Goal: Task Accomplishment & Management: Complete application form

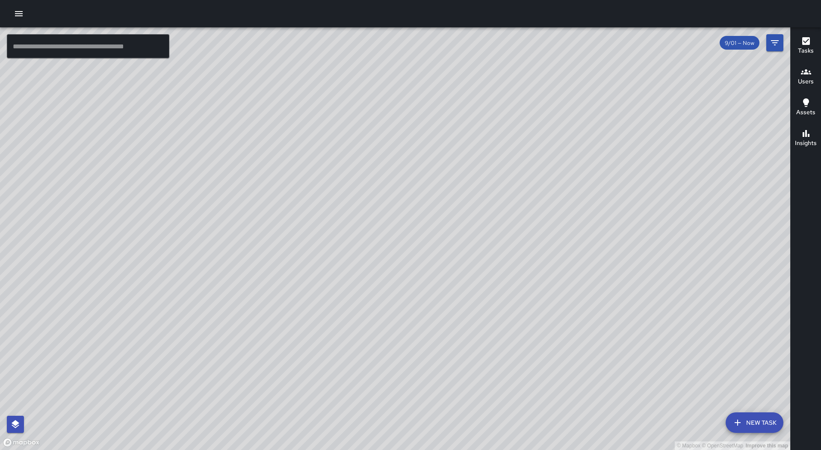
click at [20, 16] on icon "button" at bounding box center [19, 13] width 8 height 5
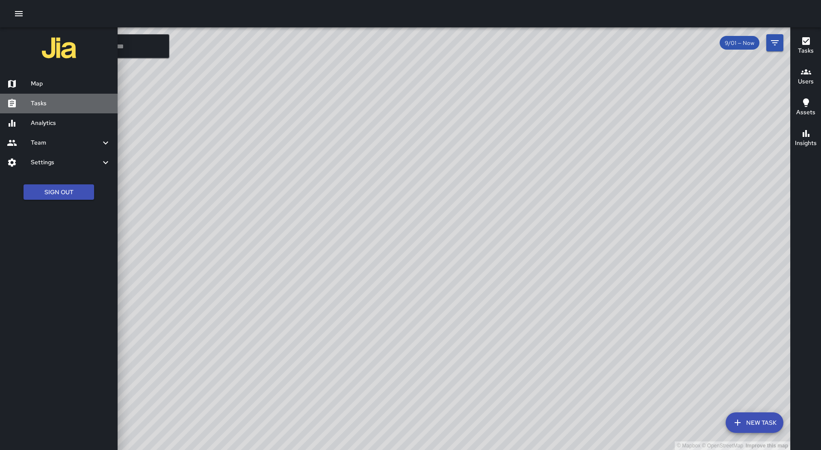
click at [52, 99] on h6 "Tasks" at bounding box center [71, 103] width 80 height 9
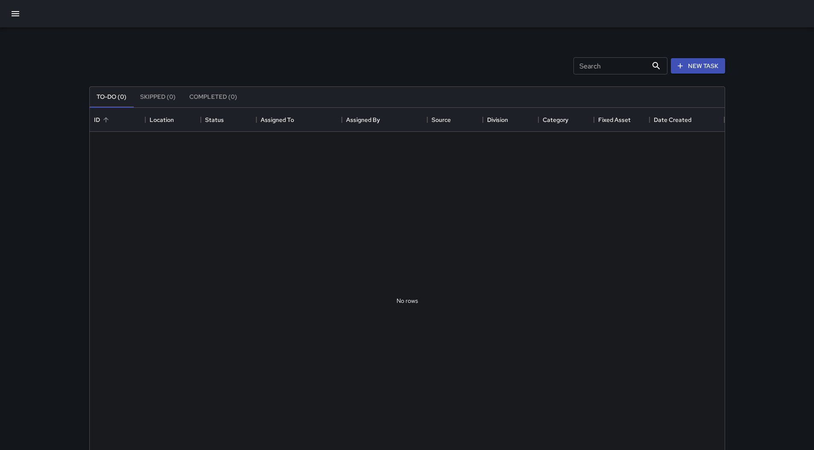
scroll to position [356, 629]
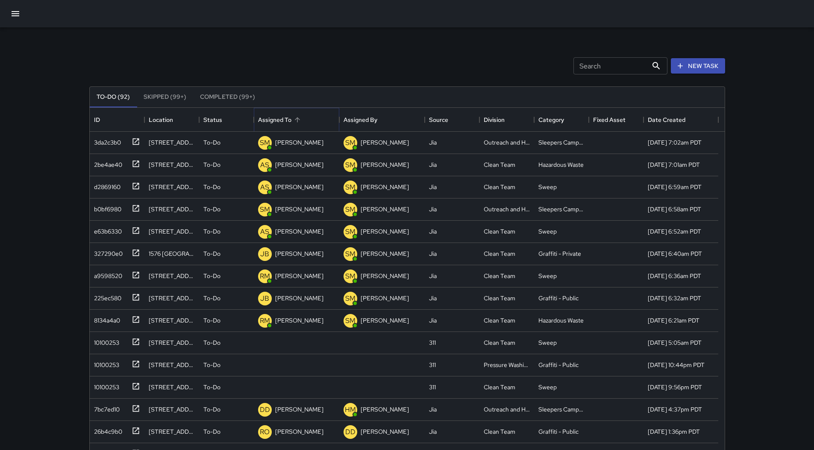
click at [299, 119] on icon "Sort" at bounding box center [298, 120] width 8 height 8
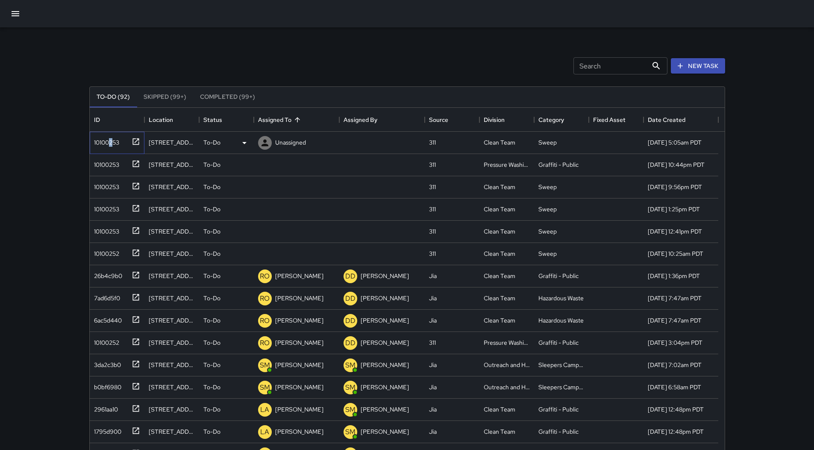
click at [112, 145] on div "10100253" at bounding box center [105, 141] width 29 height 12
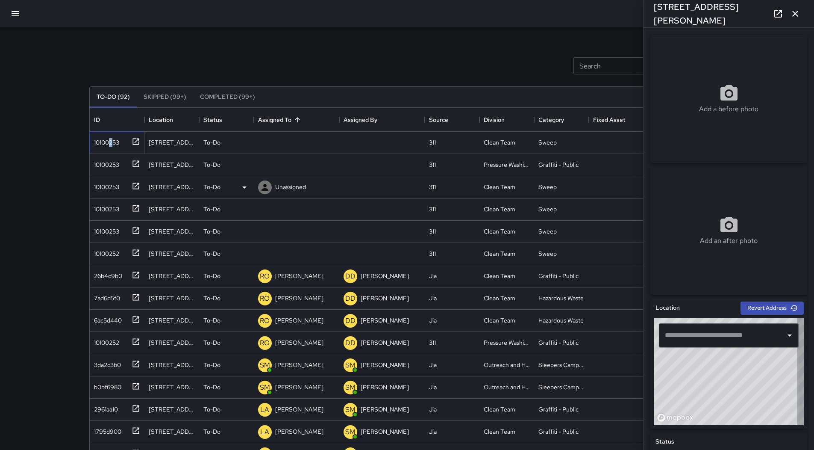
type input "**********"
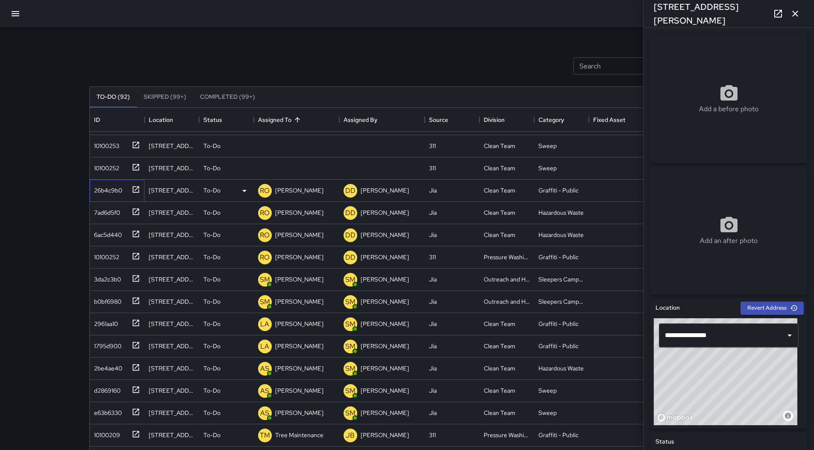
click at [119, 197] on div "26b4c9b0" at bounding box center [117, 191] width 55 height 22
click at [113, 208] on div "7ad6d5f0" at bounding box center [105, 211] width 29 height 12
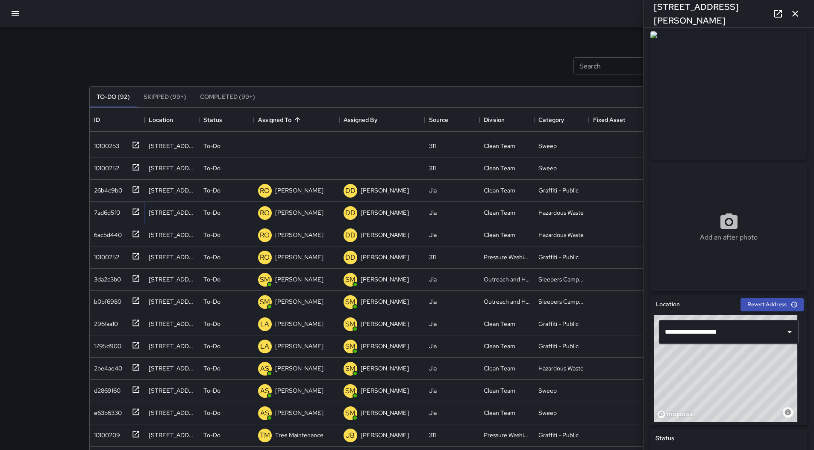
scroll to position [0, 0]
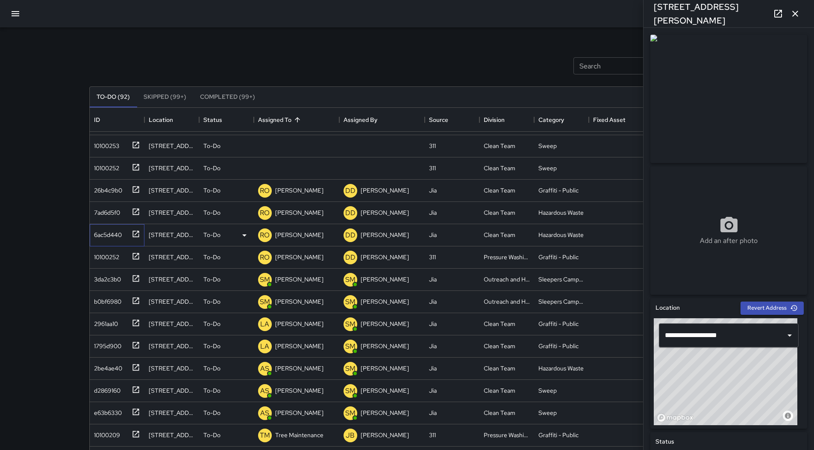
click at [112, 227] on div "6ac5d440" at bounding box center [116, 233] width 50 height 14
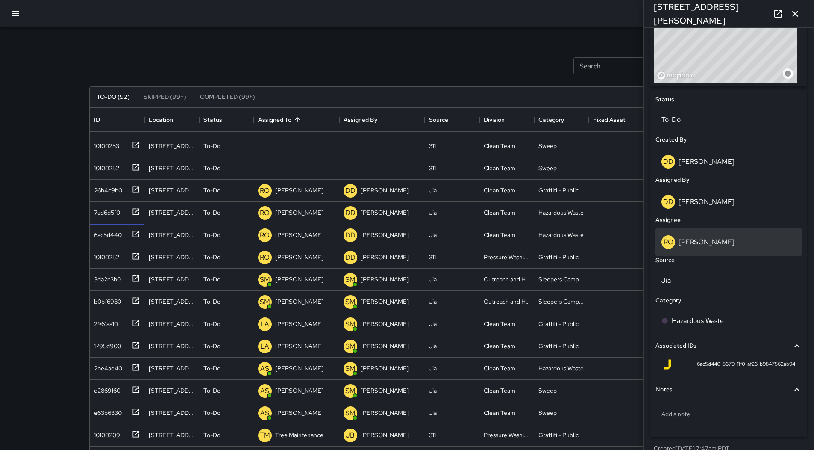
scroll to position [256, 0]
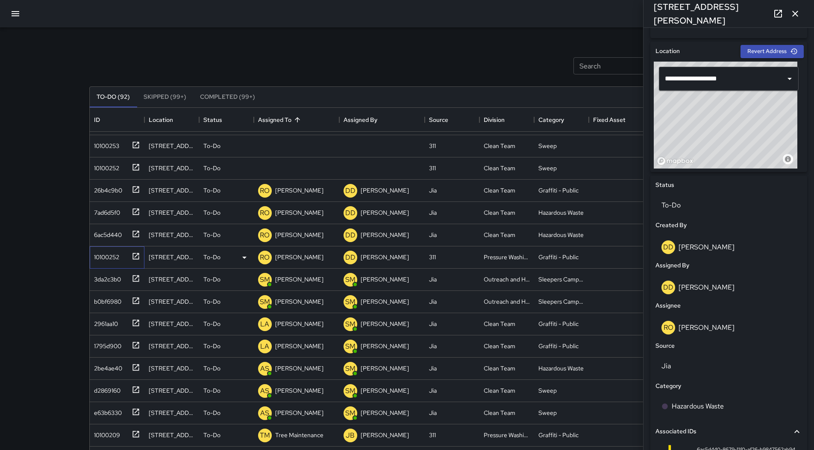
click at [118, 259] on div "10100252" at bounding box center [105, 255] width 29 height 12
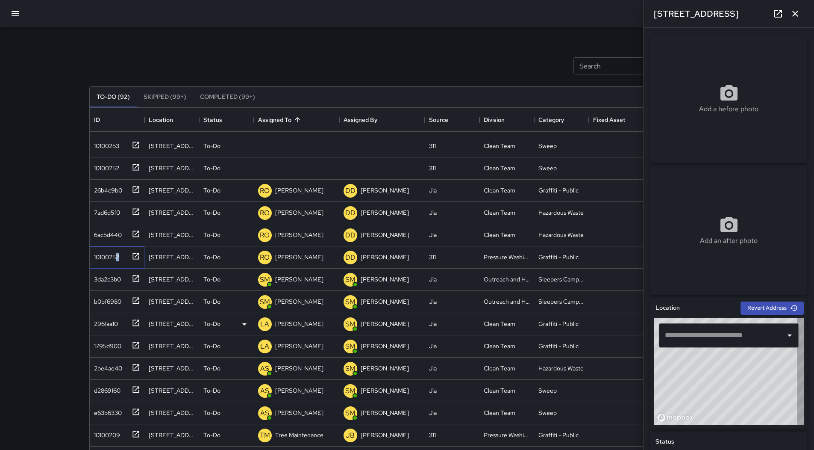
type input "**********"
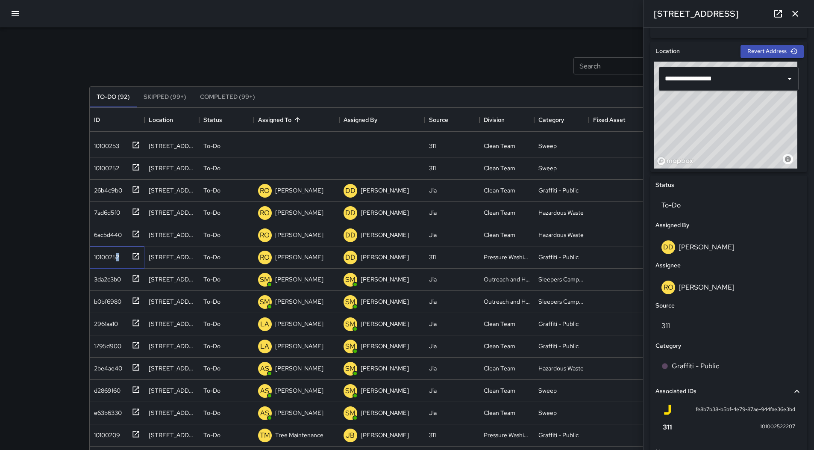
scroll to position [332, 0]
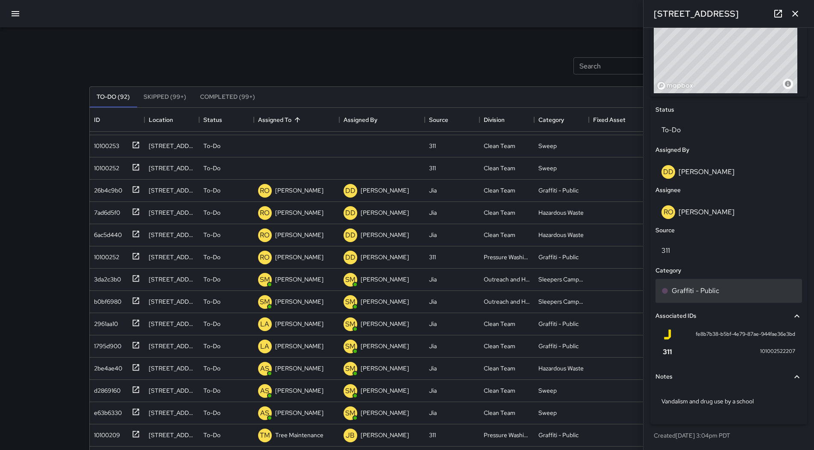
click at [710, 295] on div "Graffiti - Public" at bounding box center [729, 291] width 147 height 24
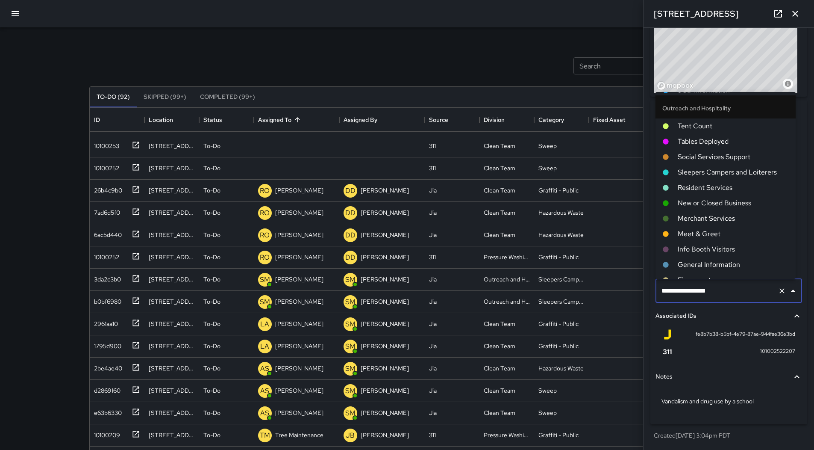
scroll to position [102, 0]
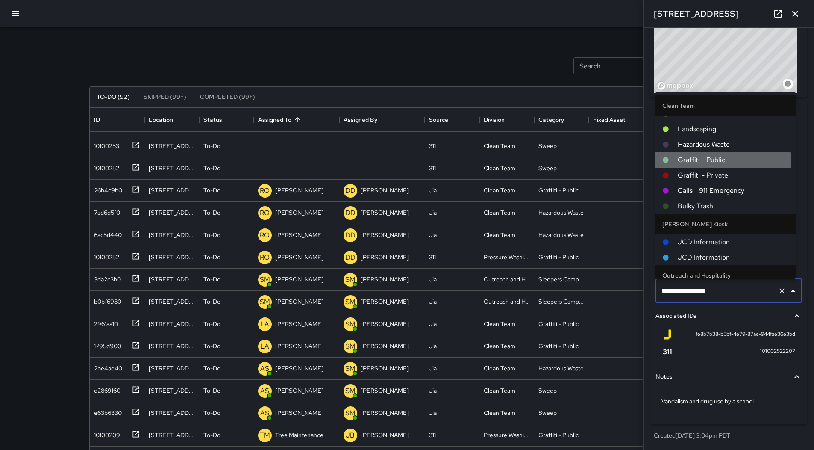
click at [723, 161] on span "Graffiti - Public" at bounding box center [733, 160] width 111 height 10
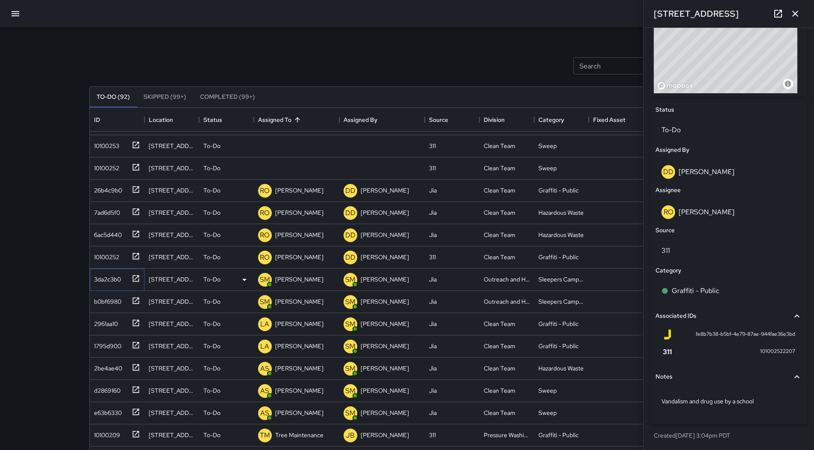
click at [132, 271] on div at bounding box center [134, 278] width 12 height 14
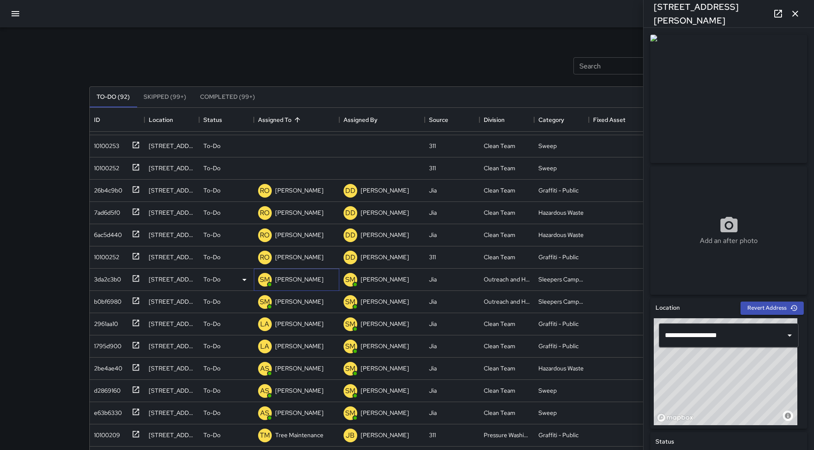
click at [285, 281] on p "[PERSON_NAME]" at bounding box center [299, 279] width 48 height 9
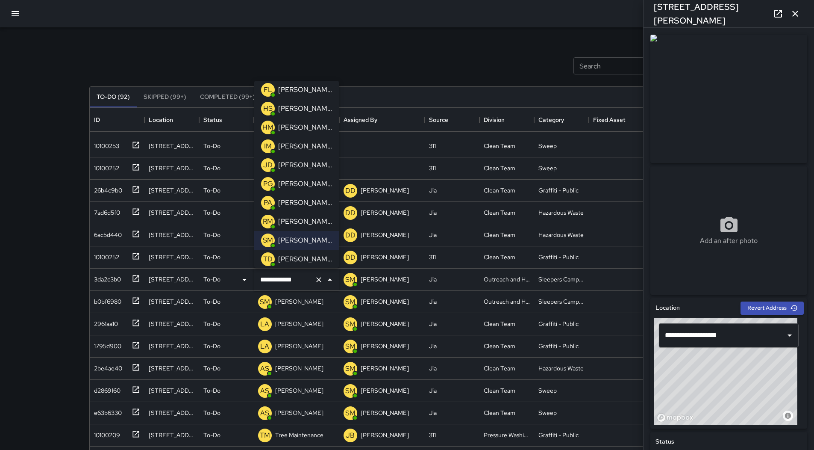
scroll to position [0, 0]
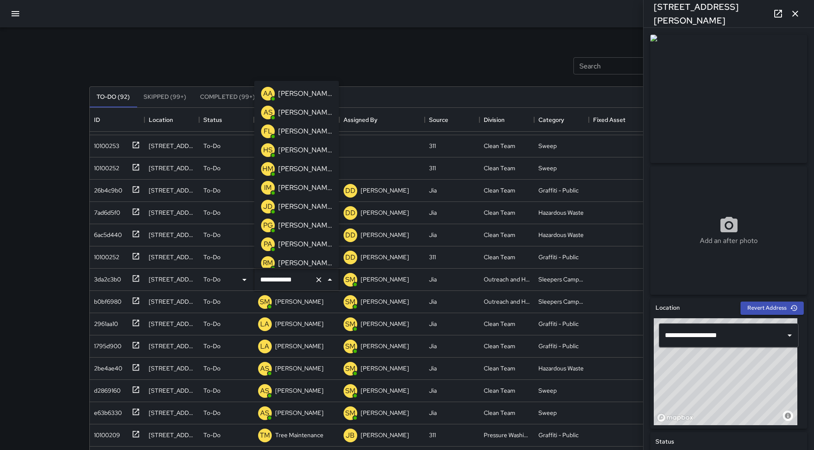
click at [303, 129] on p "[PERSON_NAME]" at bounding box center [305, 131] width 54 height 10
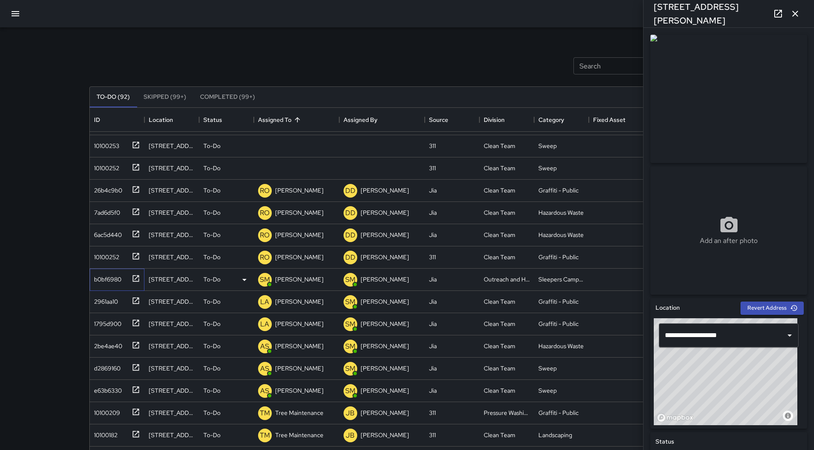
click at [101, 282] on div "b0bf6980" at bounding box center [106, 277] width 31 height 12
click at [302, 280] on p "[PERSON_NAME]" at bounding box center [299, 279] width 48 height 9
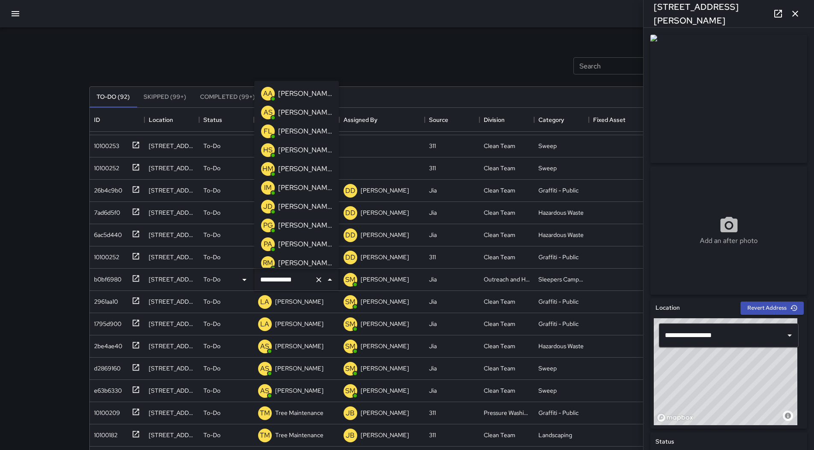
scroll to position [24, 0]
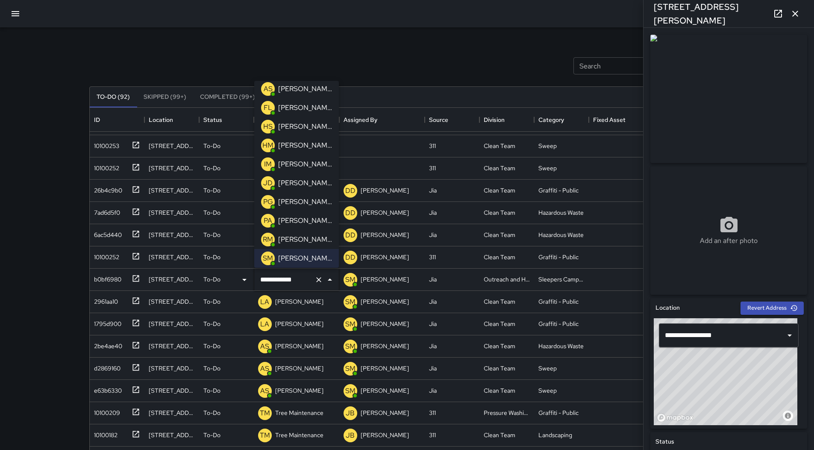
click at [296, 113] on div "[PERSON_NAME]" at bounding box center [305, 108] width 57 height 14
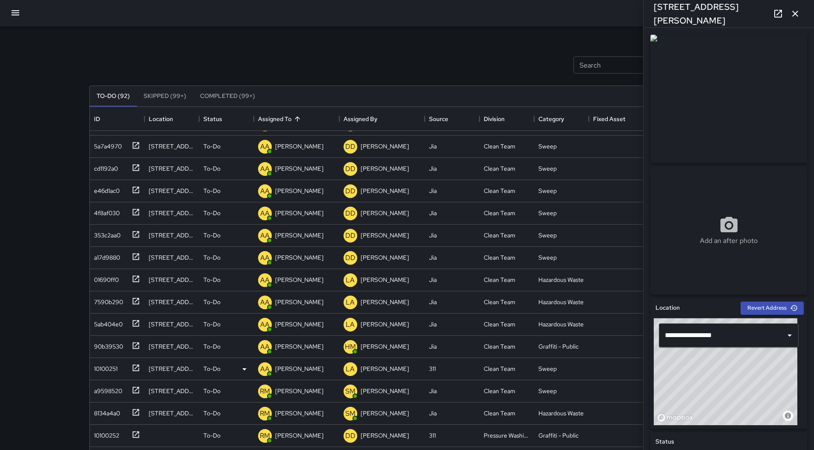
scroll to position [55, 0]
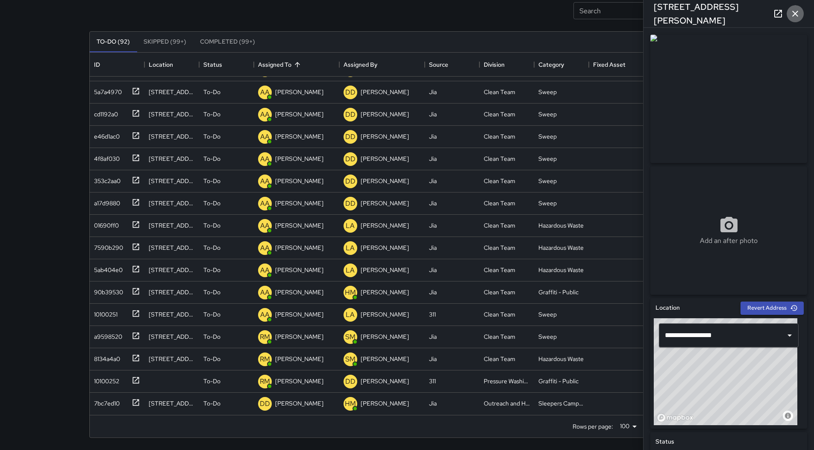
click at [798, 10] on icon "button" at bounding box center [795, 14] width 10 height 10
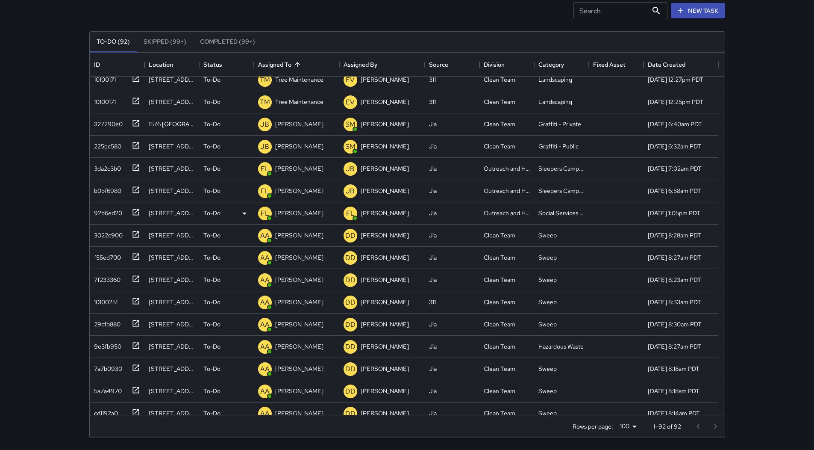
scroll to position [1408, 0]
click at [115, 170] on div "3da2c3b0" at bounding box center [106, 167] width 30 height 12
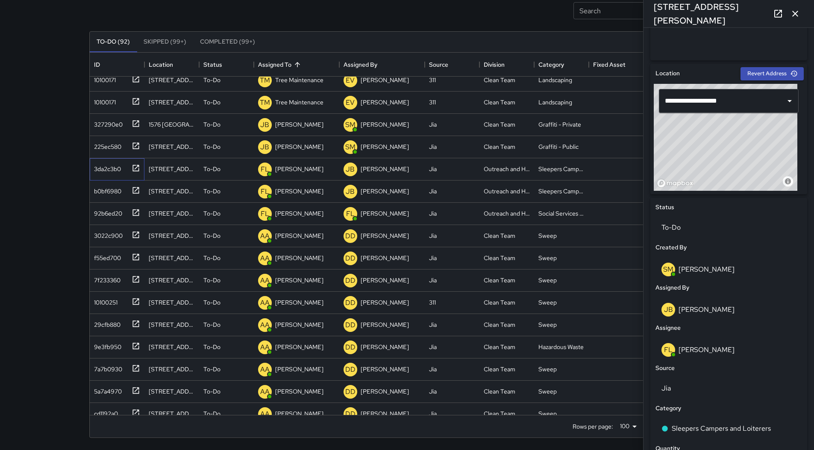
scroll to position [342, 0]
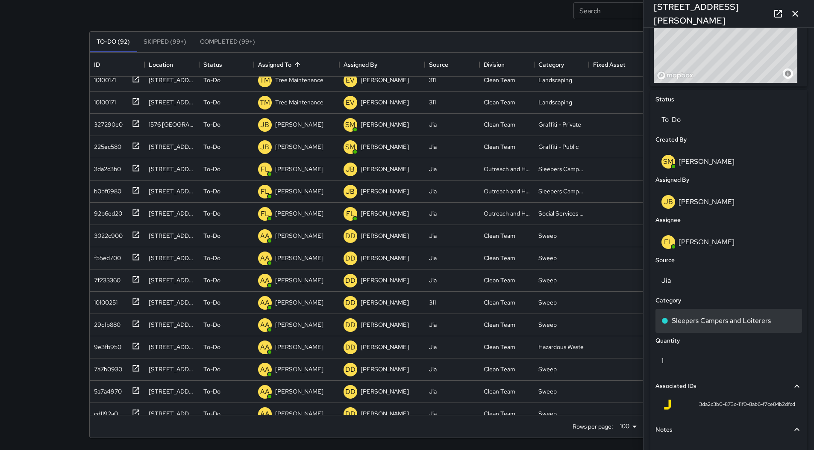
click at [727, 320] on p "Sleepers Campers and Loiterers" at bounding box center [721, 320] width 99 height 10
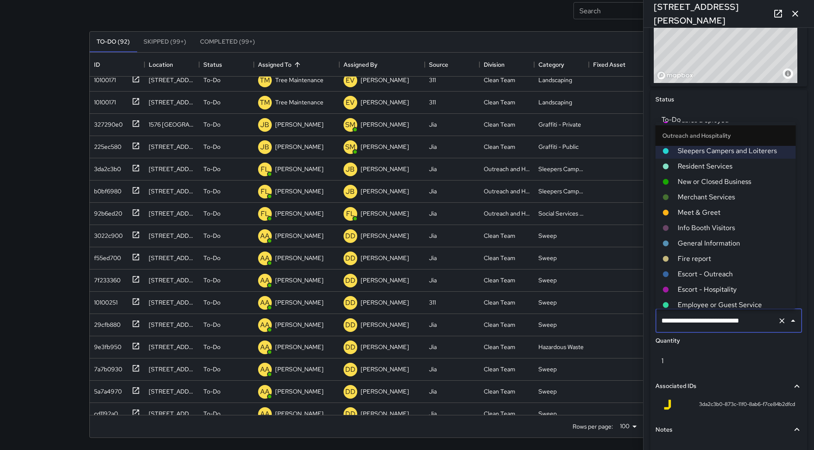
scroll to position [299, 0]
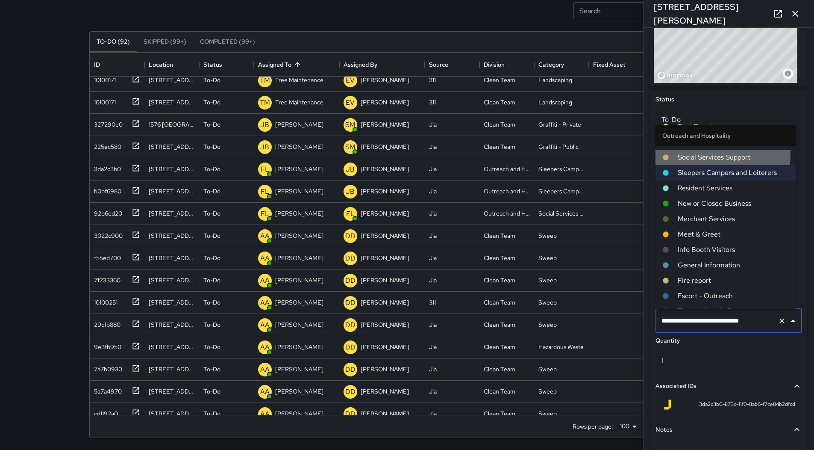
click at [719, 156] on span "Social Services Support" at bounding box center [733, 157] width 111 height 10
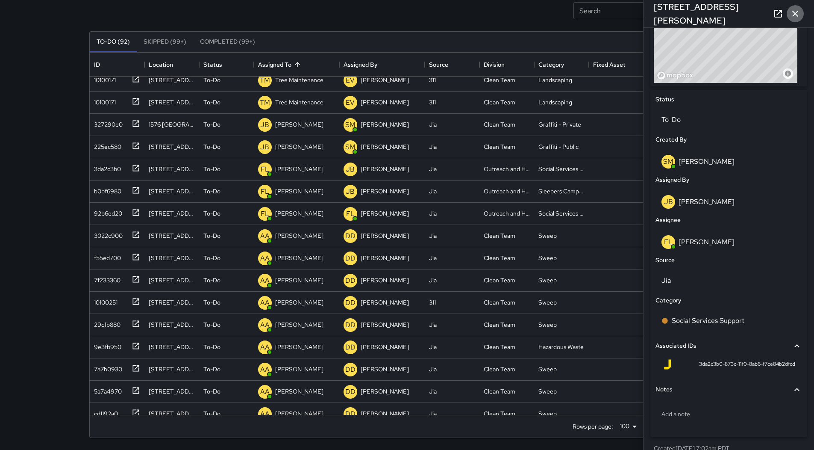
click at [796, 15] on icon "button" at bounding box center [795, 14] width 10 height 10
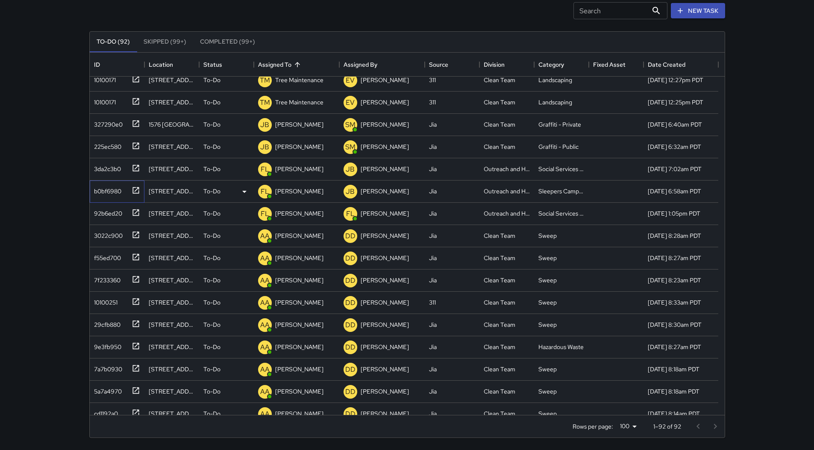
click at [129, 191] on div at bounding box center [134, 190] width 12 height 14
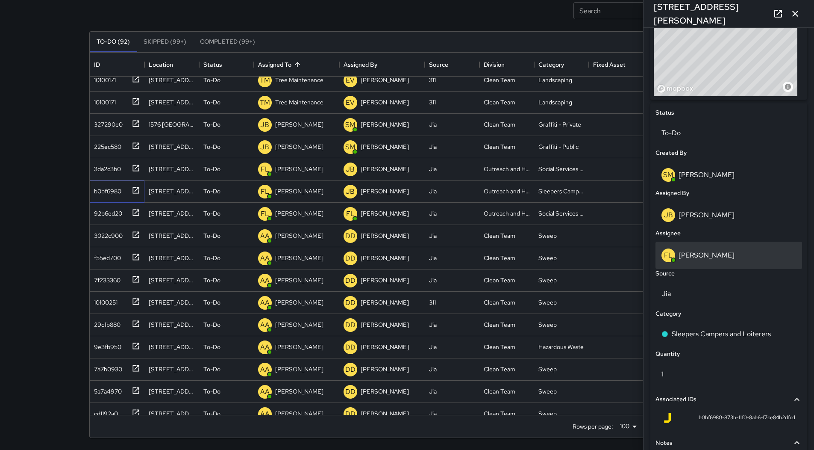
scroll to position [342, 0]
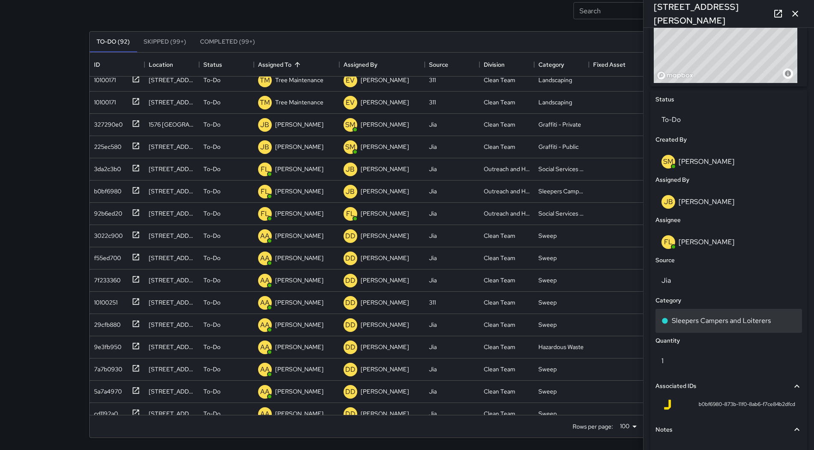
click at [747, 313] on div "Sleepers Campers and Loiterers" at bounding box center [729, 321] width 147 height 24
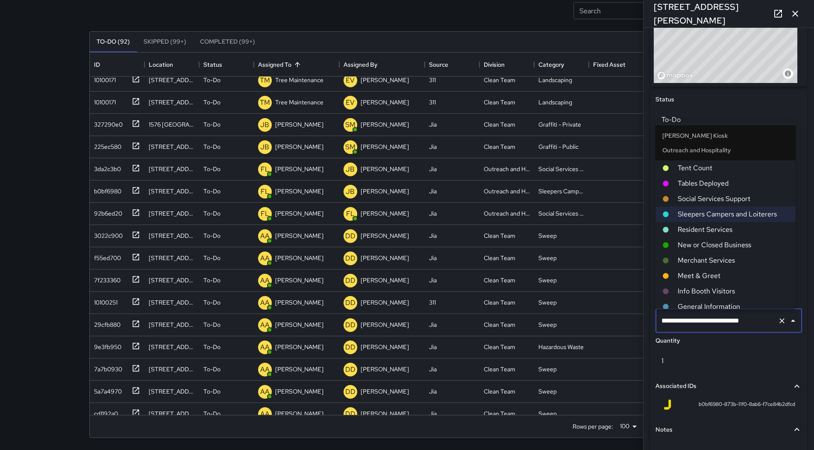
scroll to position [256, 0]
click at [735, 198] on span "Social Services Support" at bounding box center [733, 199] width 111 height 10
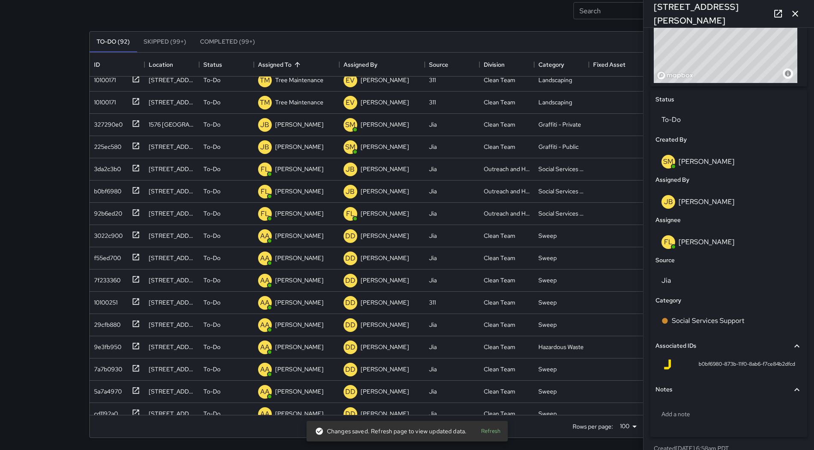
click at [792, 12] on icon "button" at bounding box center [795, 14] width 10 height 10
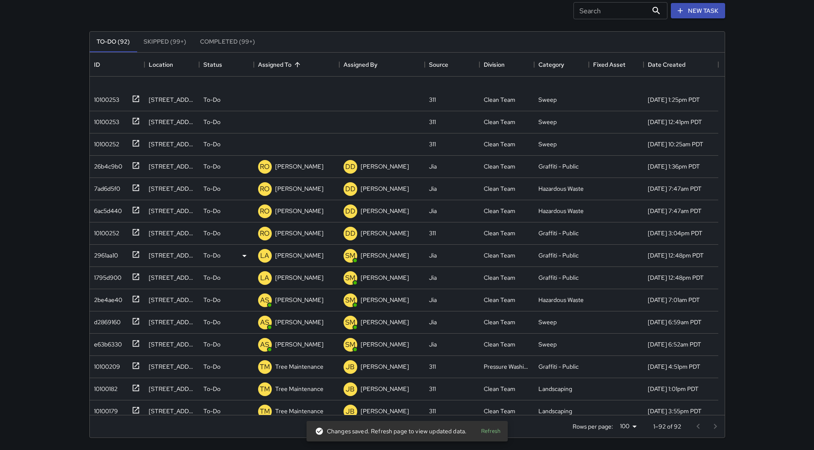
scroll to position [40, 0]
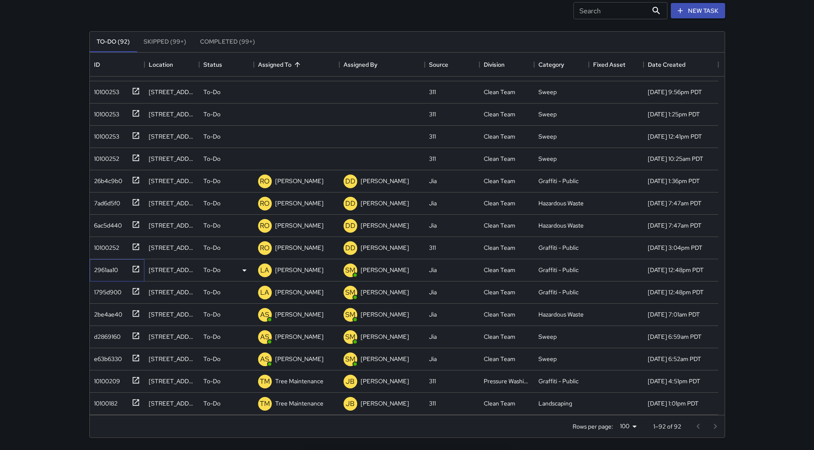
click at [118, 266] on div "2961aa10" at bounding box center [104, 268] width 27 height 12
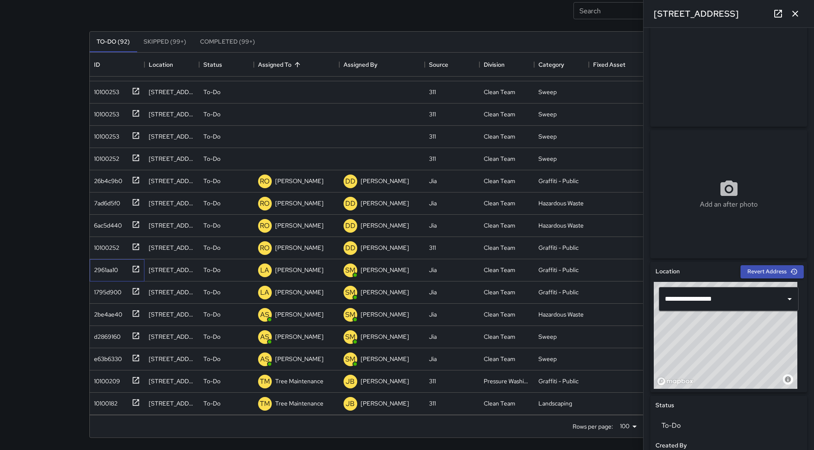
scroll to position [0, 0]
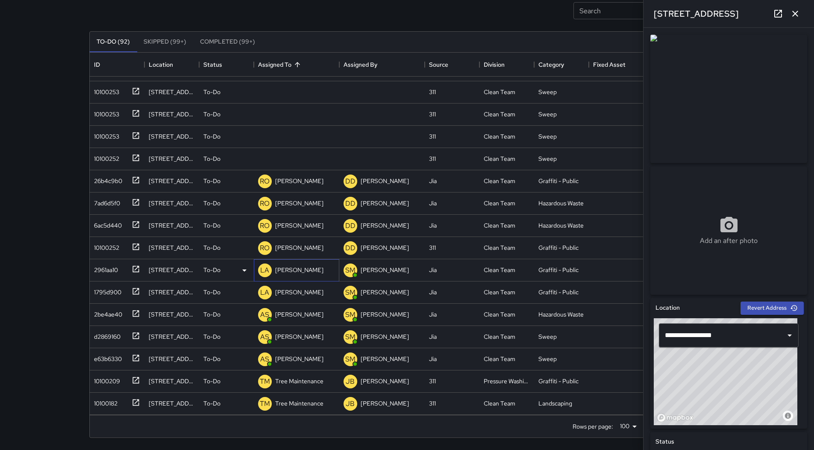
click at [309, 267] on div "LA [PERSON_NAME]" at bounding box center [296, 270] width 85 height 22
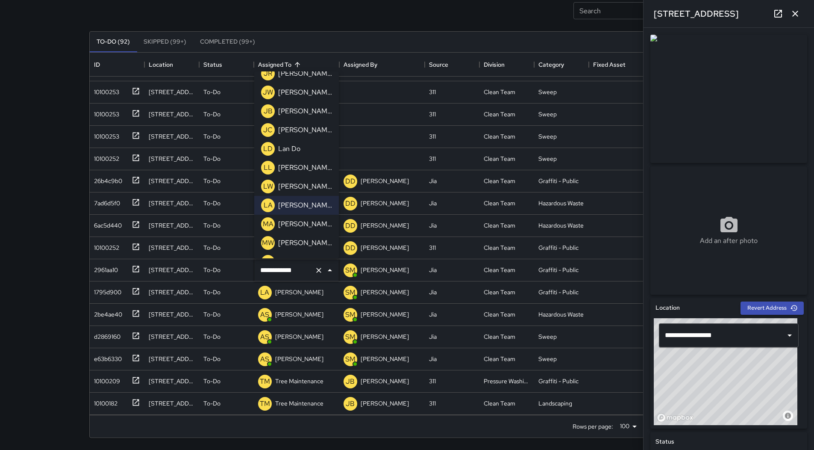
scroll to position [591, 0]
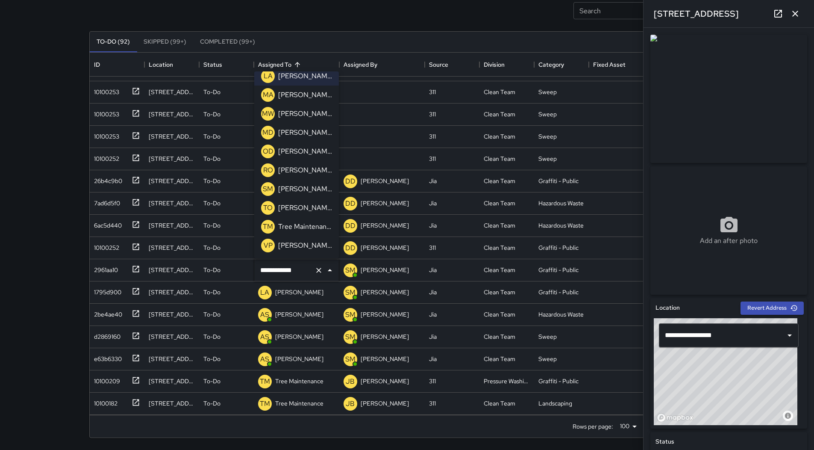
click at [310, 175] on p "[PERSON_NAME]" at bounding box center [305, 170] width 54 height 10
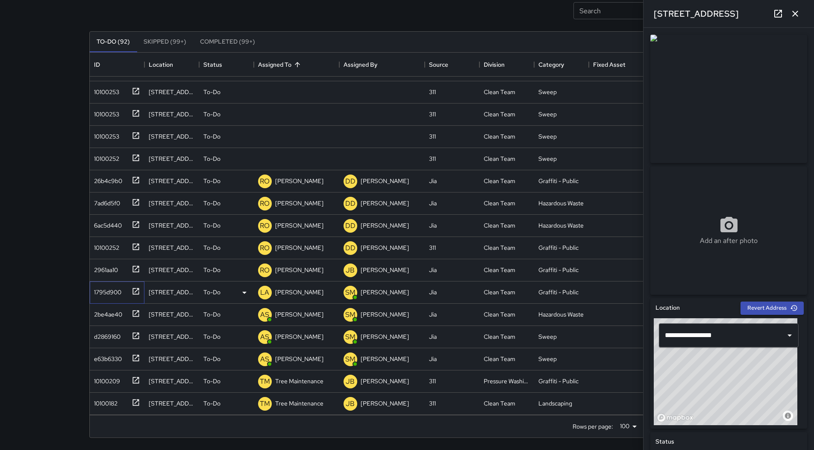
click at [114, 288] on div "1795d900" at bounding box center [106, 290] width 31 height 12
click at [295, 295] on p "[PERSON_NAME]" at bounding box center [299, 292] width 48 height 9
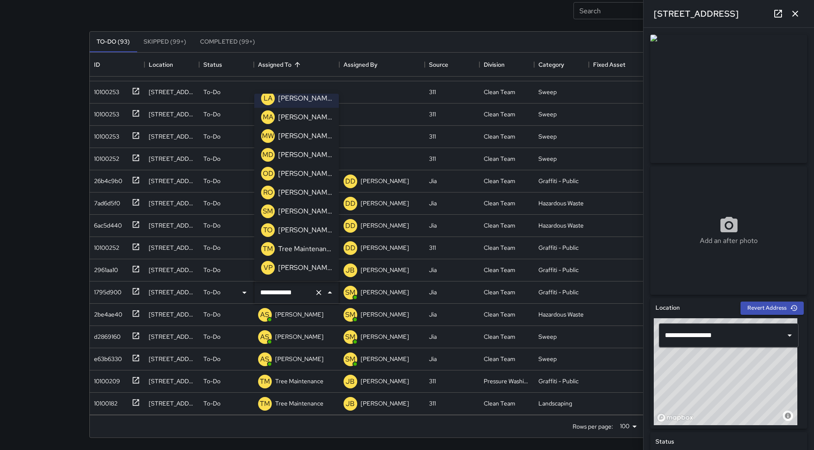
click at [297, 197] on p "[PERSON_NAME]" at bounding box center [305, 192] width 54 height 10
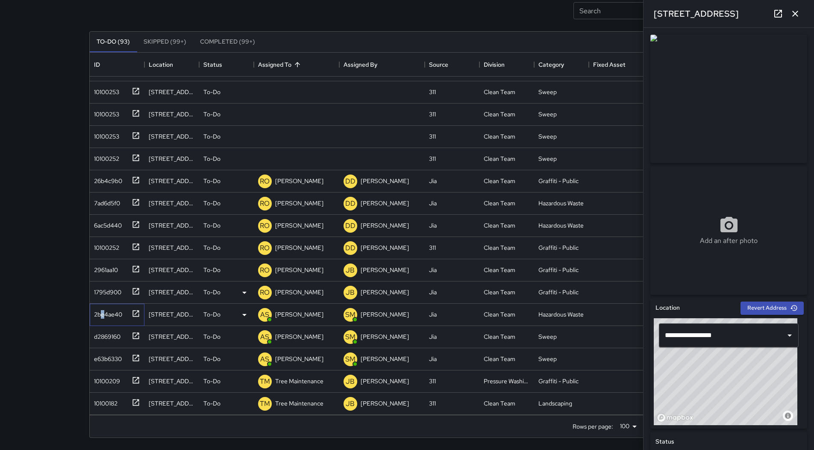
click at [103, 312] on div "2be4ae40" at bounding box center [107, 312] width 32 height 12
click at [118, 339] on div "d2869160" at bounding box center [106, 335] width 30 height 12
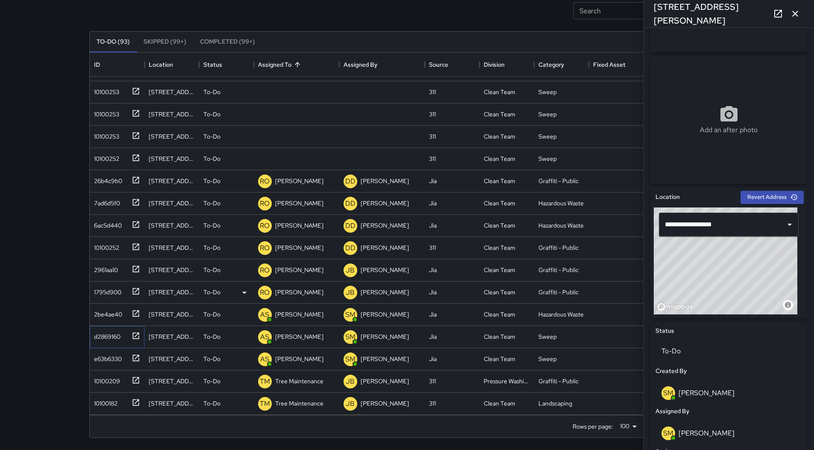
scroll to position [342, 0]
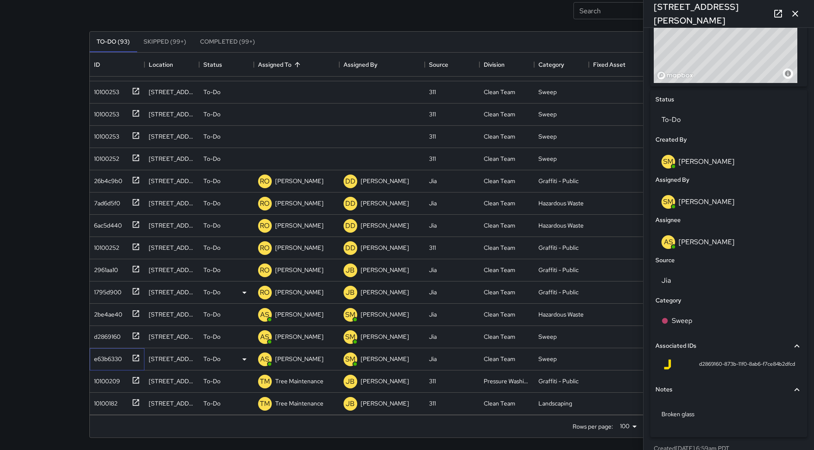
click at [109, 354] on div "e63b6330" at bounding box center [106, 357] width 31 height 12
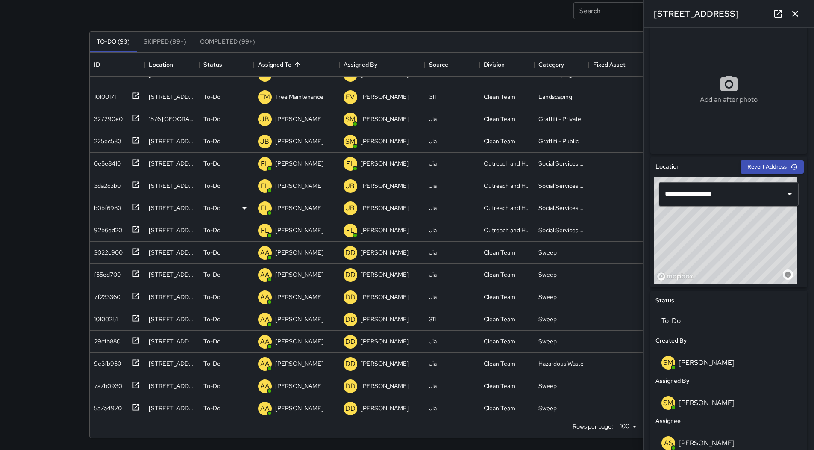
scroll to position [1428, 0]
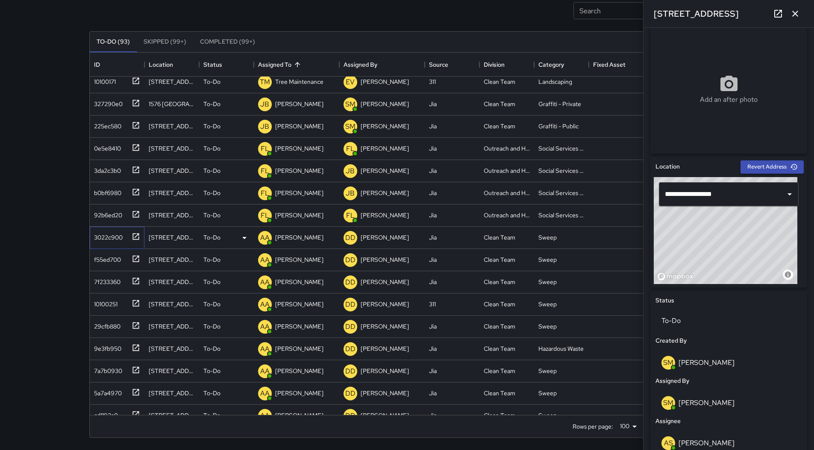
click at [104, 241] on div "3022c900" at bounding box center [107, 236] width 32 height 12
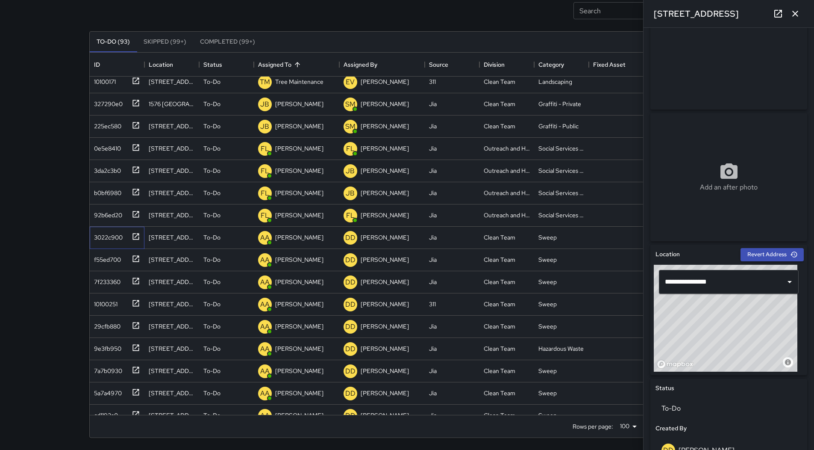
scroll to position [128, 0]
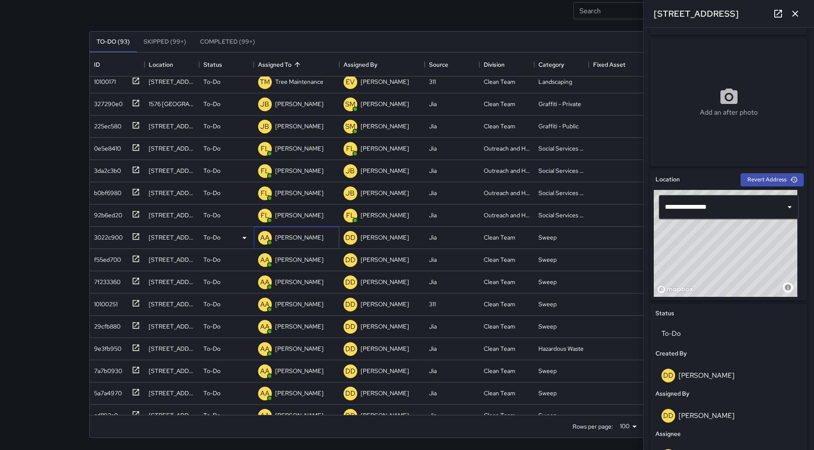
click at [299, 241] on p "[PERSON_NAME]" at bounding box center [299, 237] width 48 height 9
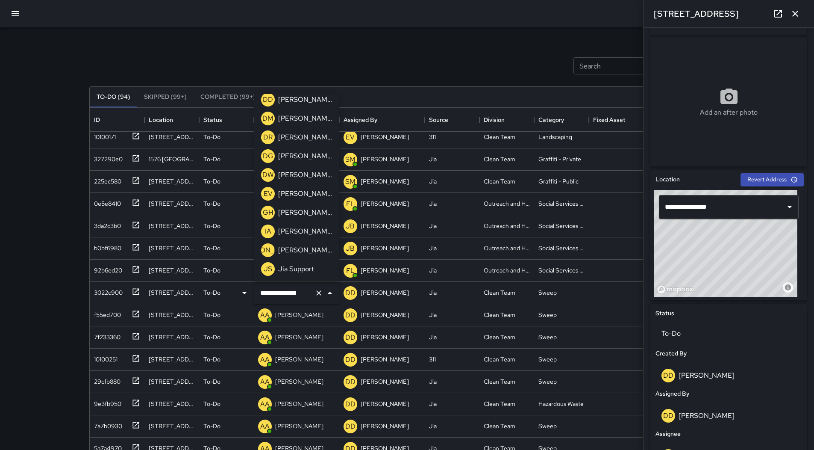
scroll to position [256, 0]
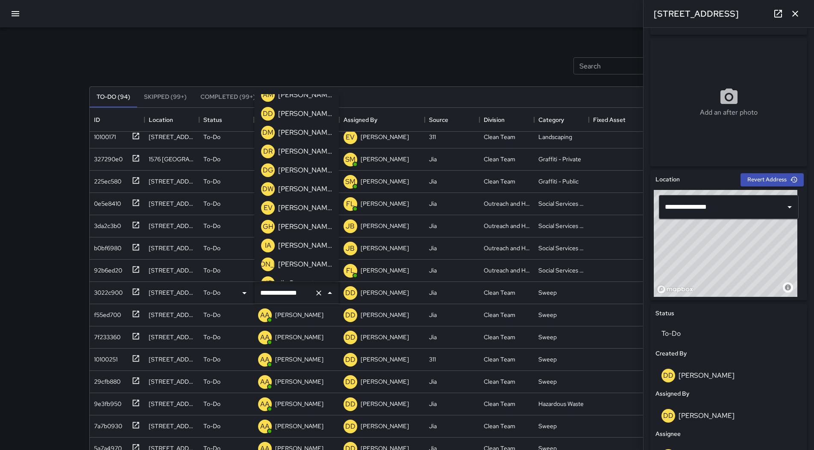
click at [307, 115] on p "[PERSON_NAME]" at bounding box center [305, 114] width 54 height 10
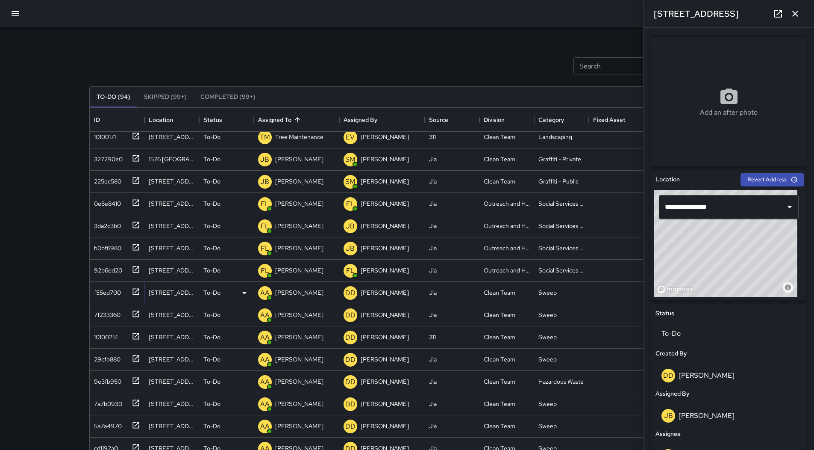
click at [107, 284] on div "f55ed700" at bounding box center [116, 291] width 50 height 14
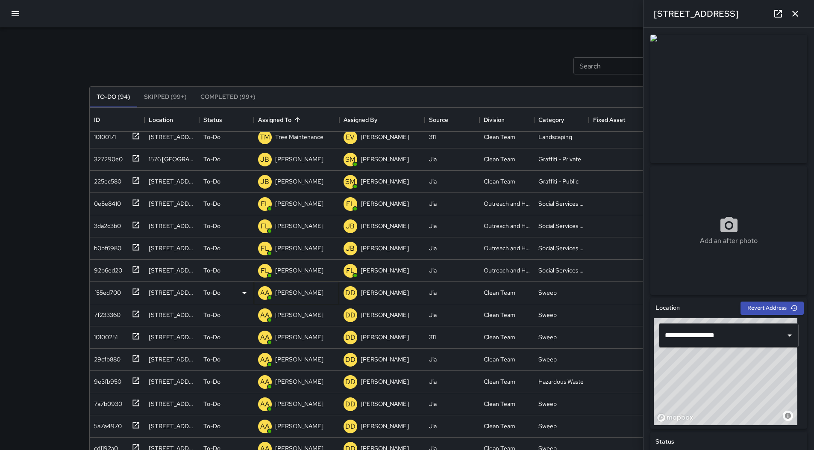
click at [298, 286] on div "[PERSON_NAME]" at bounding box center [300, 292] width 52 height 12
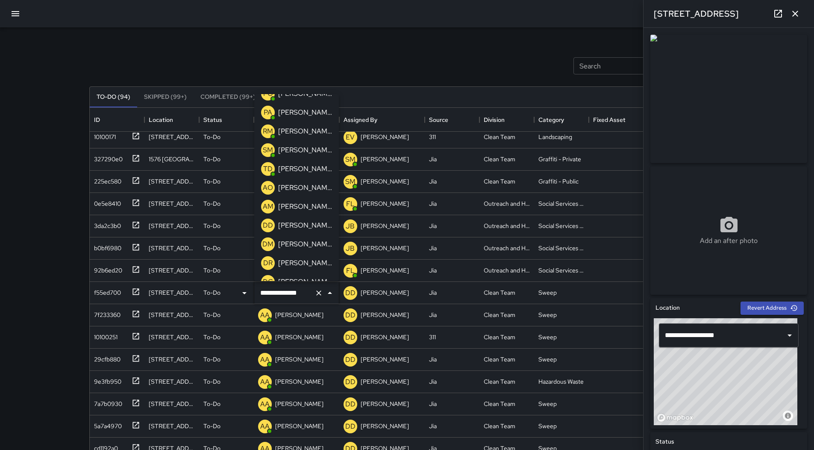
scroll to position [171, 0]
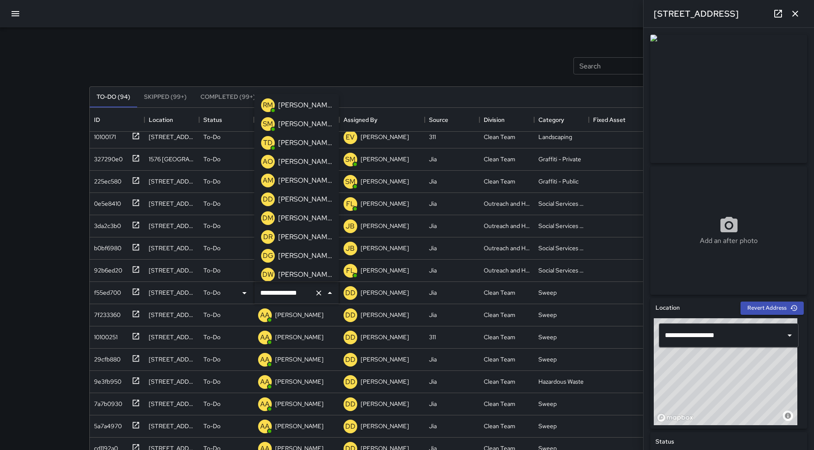
click at [301, 197] on p "[PERSON_NAME]" at bounding box center [305, 199] width 54 height 10
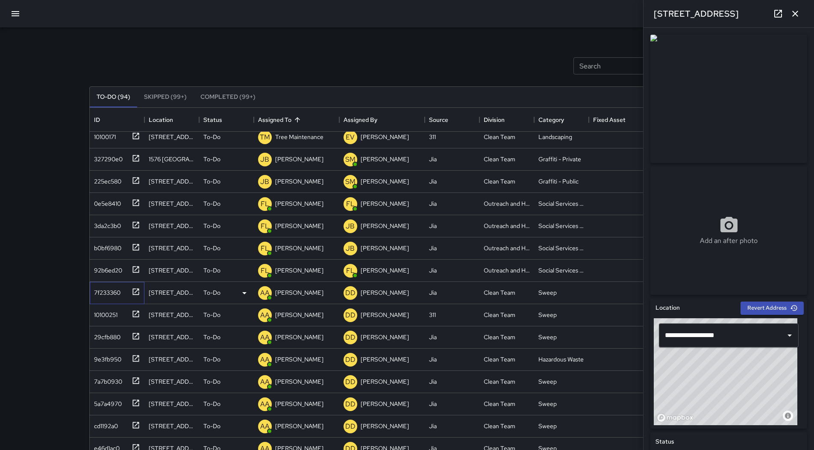
drag, startPoint x: 121, startPoint y: 290, endPoint x: 120, endPoint y: 284, distance: 6.1
click at [121, 290] on div "7f233360" at bounding box center [106, 291] width 30 height 12
click at [116, 291] on div "7f233360" at bounding box center [106, 291] width 30 height 12
click at [291, 291] on p "[PERSON_NAME]" at bounding box center [299, 292] width 48 height 9
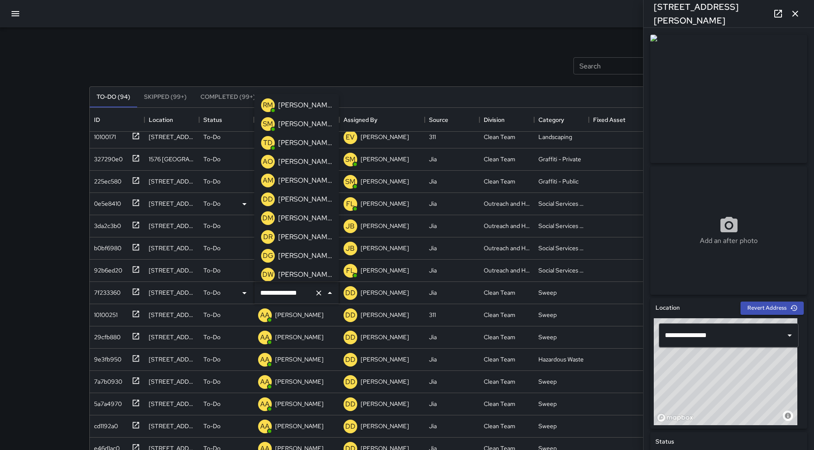
click at [297, 198] on p "[PERSON_NAME]" at bounding box center [305, 199] width 54 height 10
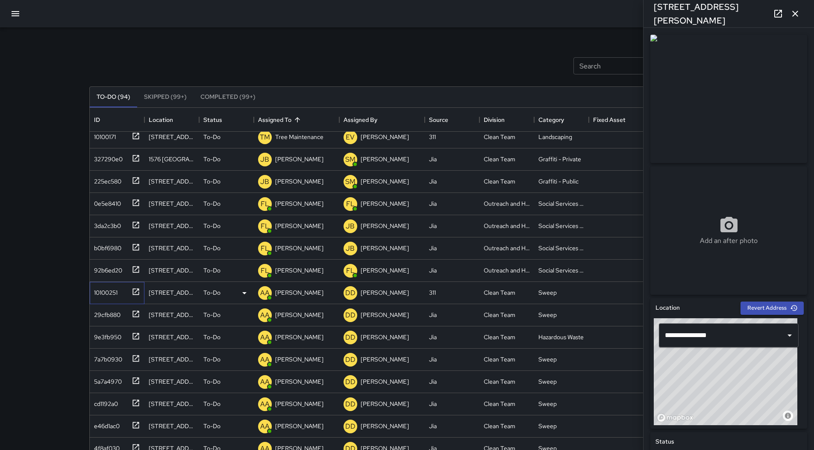
click at [106, 292] on div "10100251" at bounding box center [104, 291] width 27 height 12
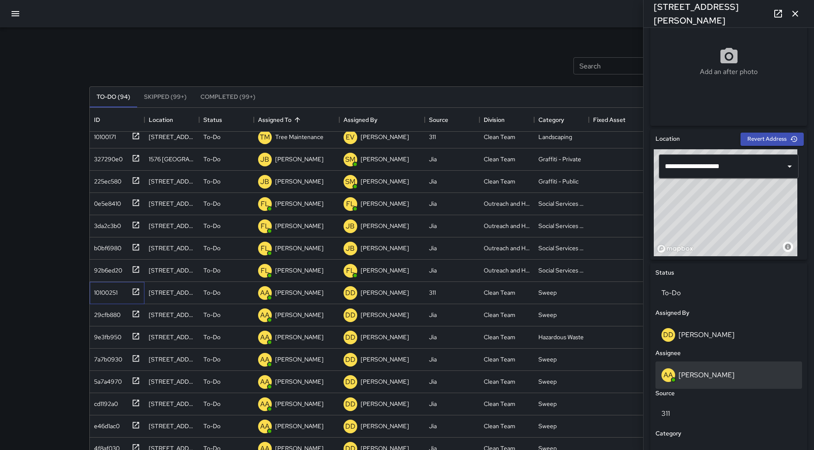
scroll to position [342, 0]
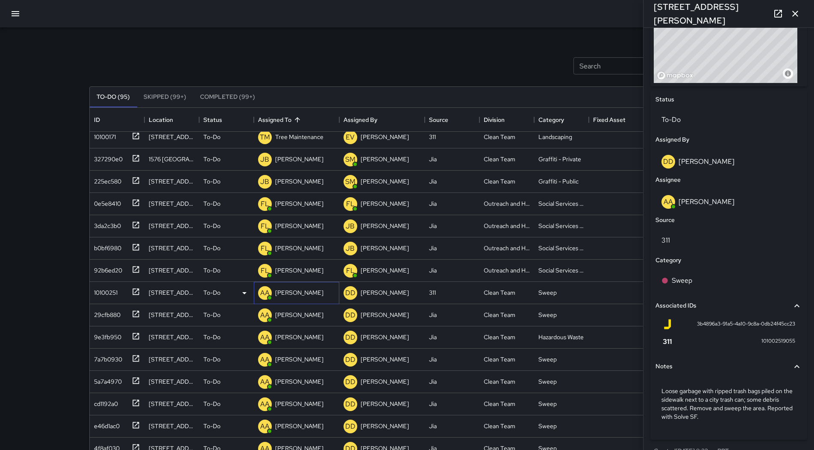
click at [274, 289] on div "AA [PERSON_NAME]" at bounding box center [290, 292] width 69 height 17
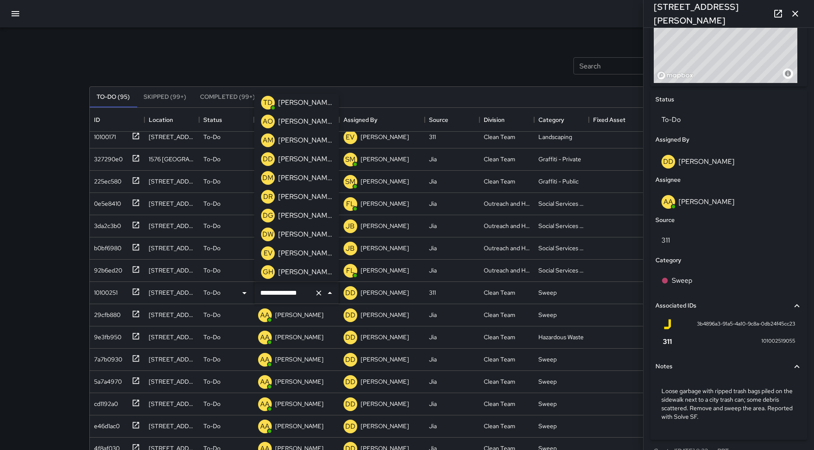
scroll to position [214, 0]
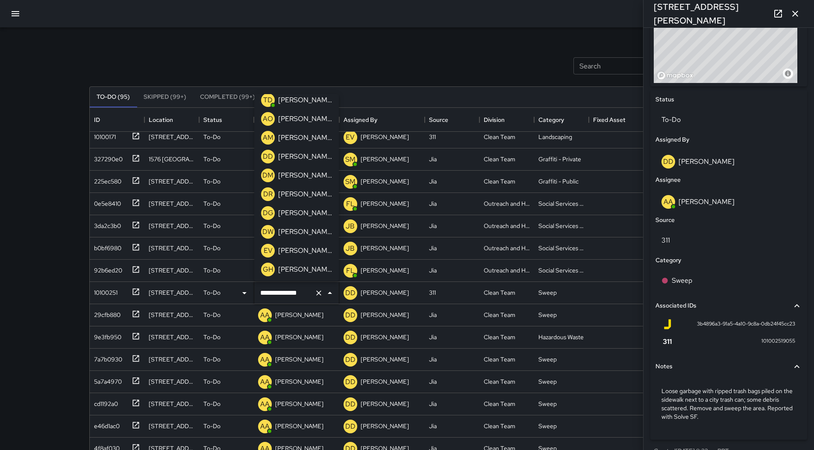
click at [305, 160] on p "[PERSON_NAME]" at bounding box center [305, 156] width 54 height 10
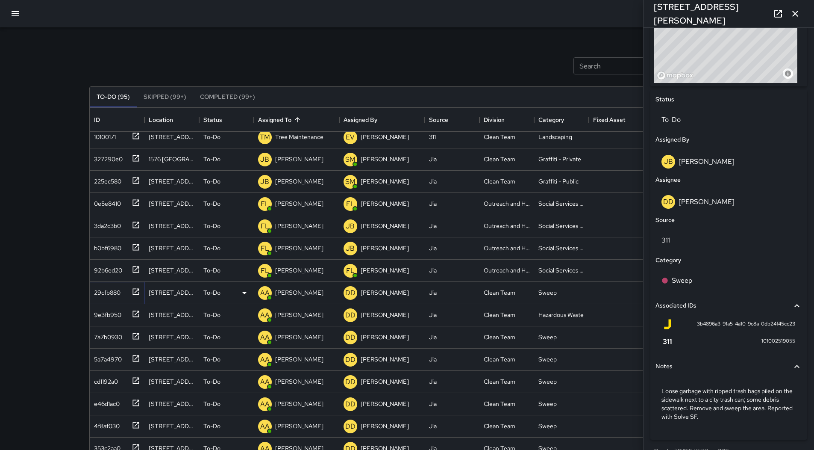
click at [98, 289] on div "29cfb880" at bounding box center [106, 291] width 30 height 12
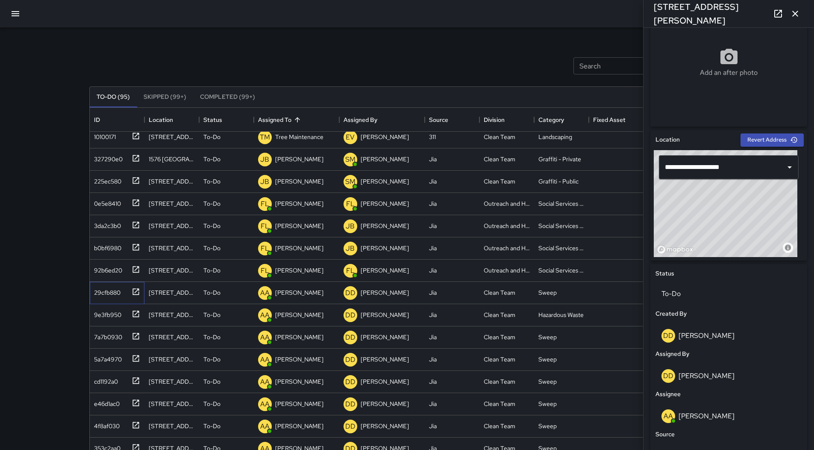
scroll to position [171, 0]
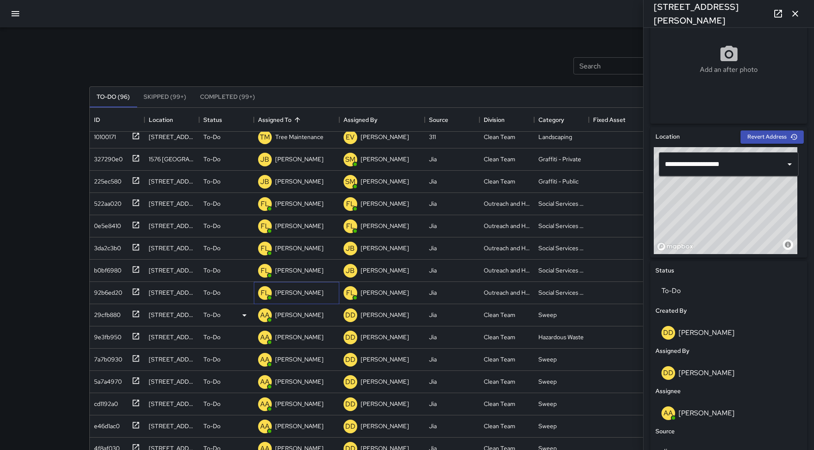
click at [304, 293] on p "[PERSON_NAME]" at bounding box center [299, 292] width 48 height 9
click at [38, 240] on div "Search Search New Task To-Do (96) Skipped (99+) Completed (99+) ID Location Sta…" at bounding box center [407, 252] width 814 height 505
click at [111, 313] on div "29cfb880" at bounding box center [106, 313] width 30 height 12
click at [292, 309] on div "[PERSON_NAME]" at bounding box center [300, 315] width 52 height 12
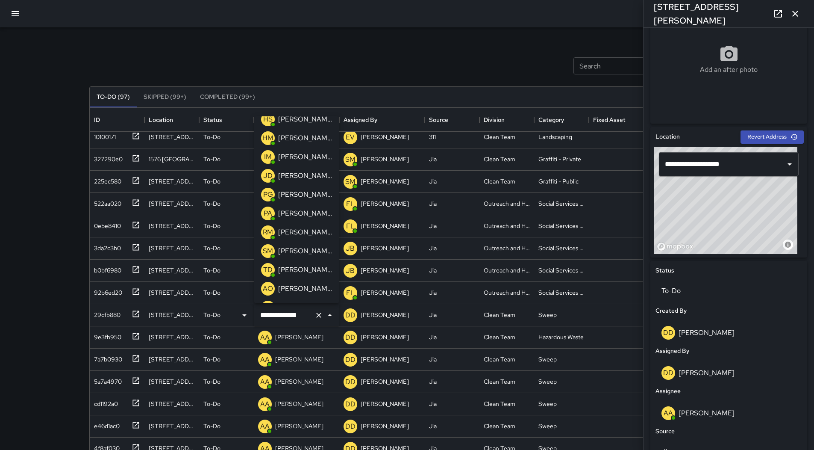
scroll to position [214, 0]
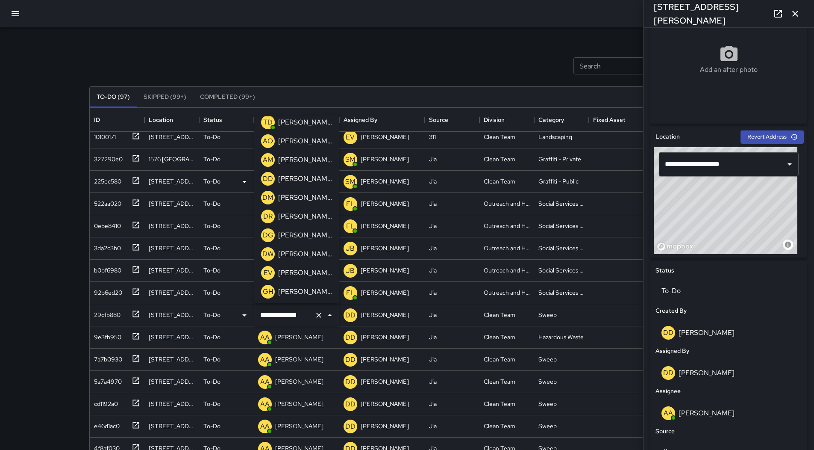
click at [302, 175] on p "[PERSON_NAME]" at bounding box center [305, 179] width 54 height 10
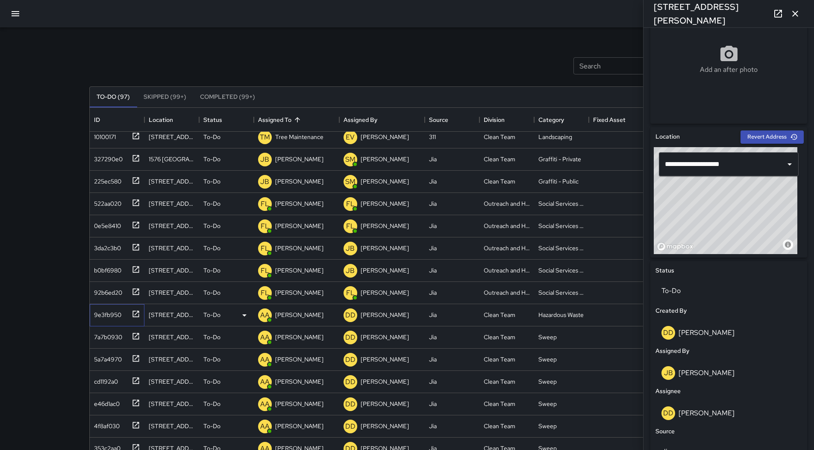
click at [118, 316] on div "9e3fb950" at bounding box center [106, 313] width 31 height 12
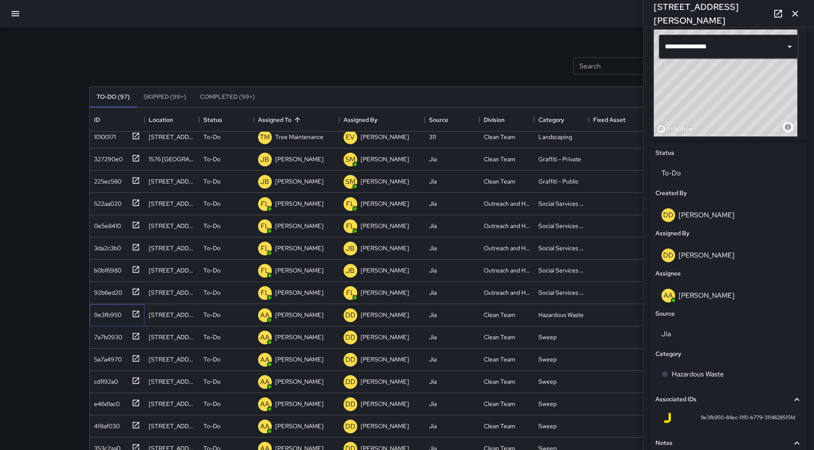
scroll to position [299, 0]
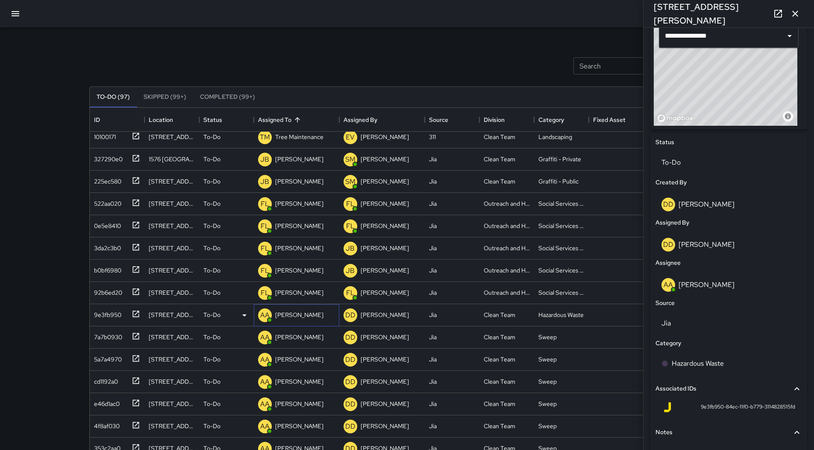
click at [297, 317] on p "[PERSON_NAME]" at bounding box center [299, 314] width 48 height 9
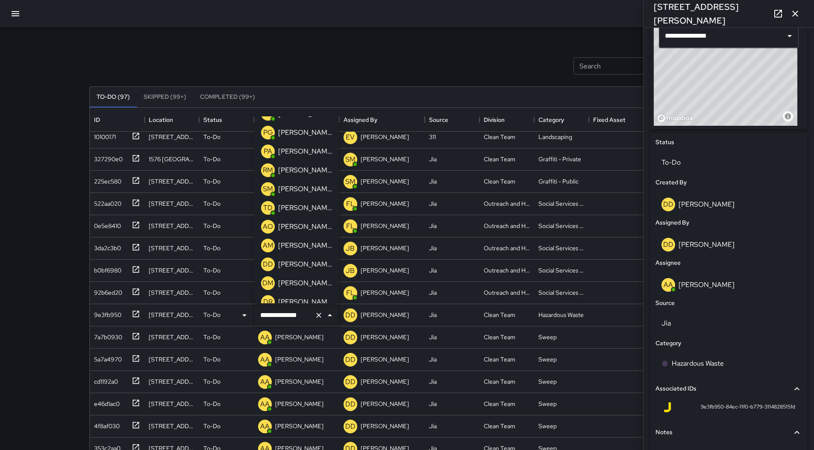
scroll to position [171, 0]
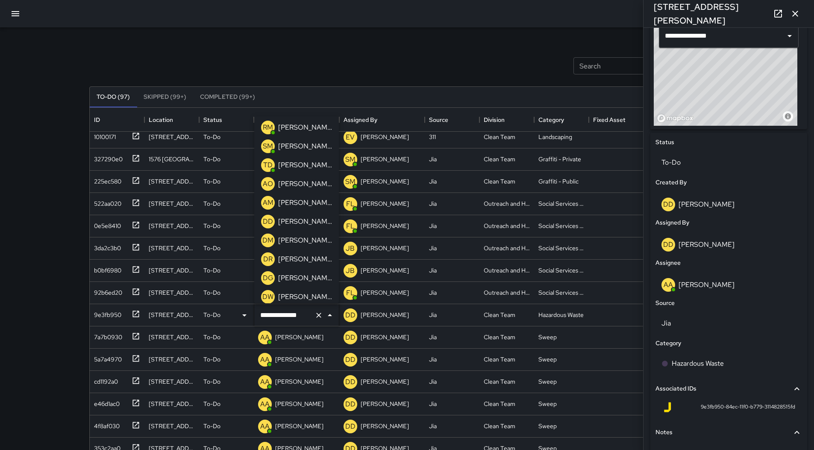
click at [298, 226] on p "[PERSON_NAME]" at bounding box center [305, 221] width 54 height 10
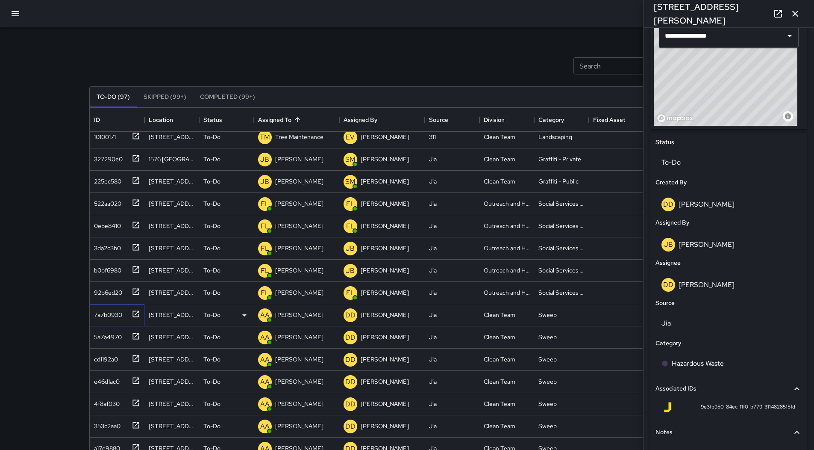
click at [116, 316] on div "7a7b0930" at bounding box center [107, 313] width 32 height 12
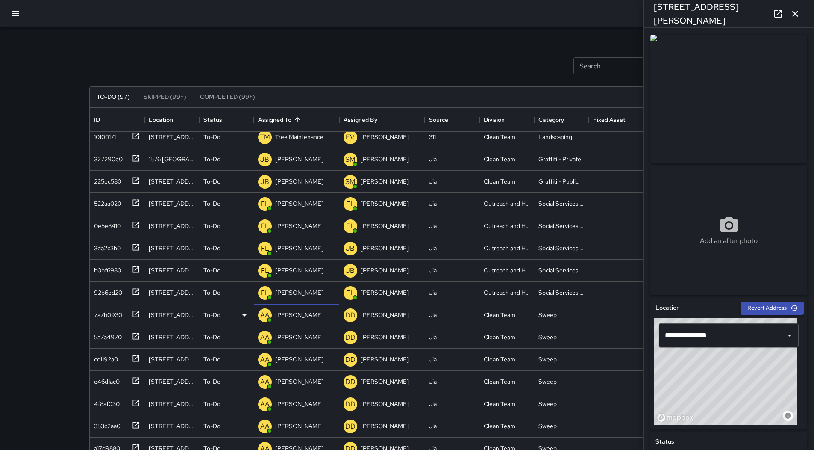
click at [277, 315] on p "[PERSON_NAME]" at bounding box center [299, 314] width 48 height 9
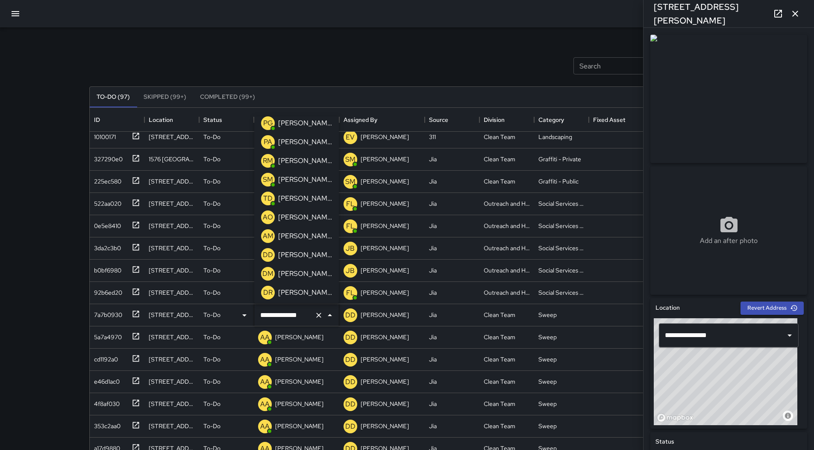
scroll to position [214, 0]
click at [298, 181] on p "[PERSON_NAME]" at bounding box center [305, 179] width 54 height 10
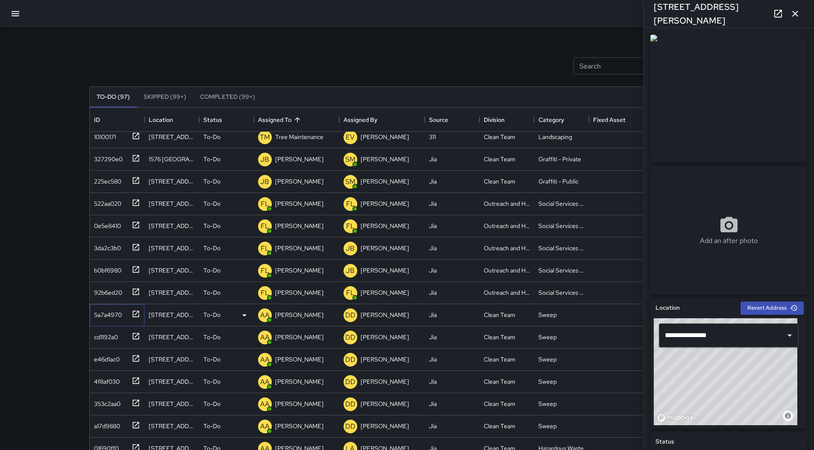
click at [115, 310] on div "5a7a4970" at bounding box center [106, 313] width 31 height 12
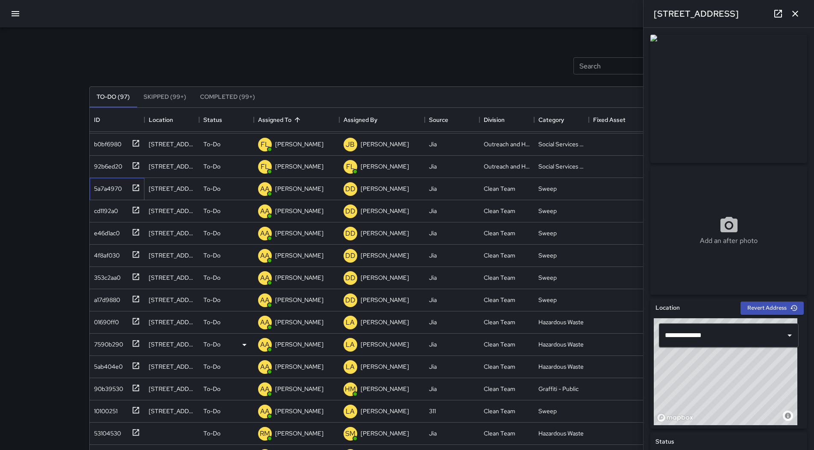
scroll to position [1556, 0]
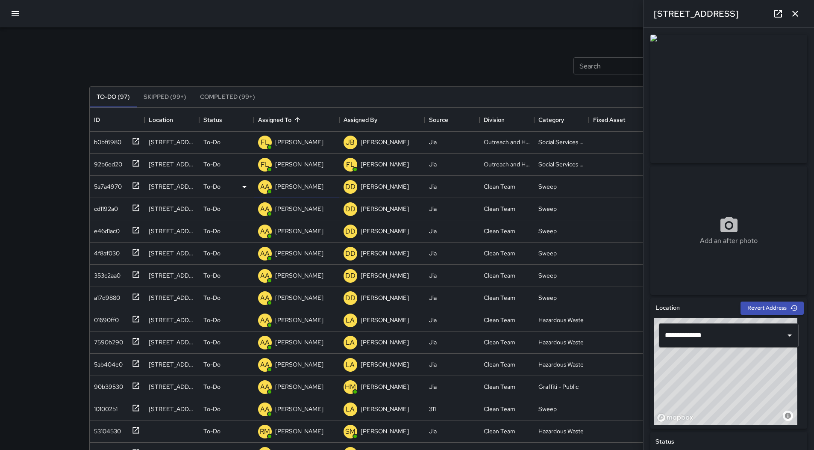
click at [307, 190] on p "[PERSON_NAME]" at bounding box center [299, 186] width 48 height 9
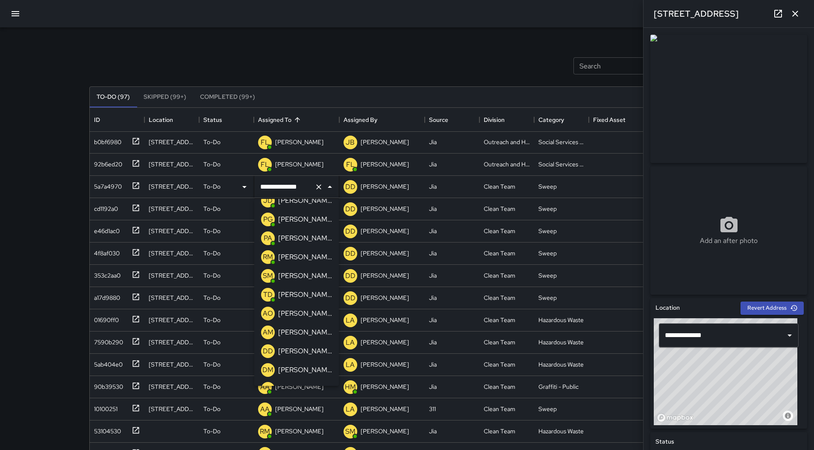
scroll to position [171, 0]
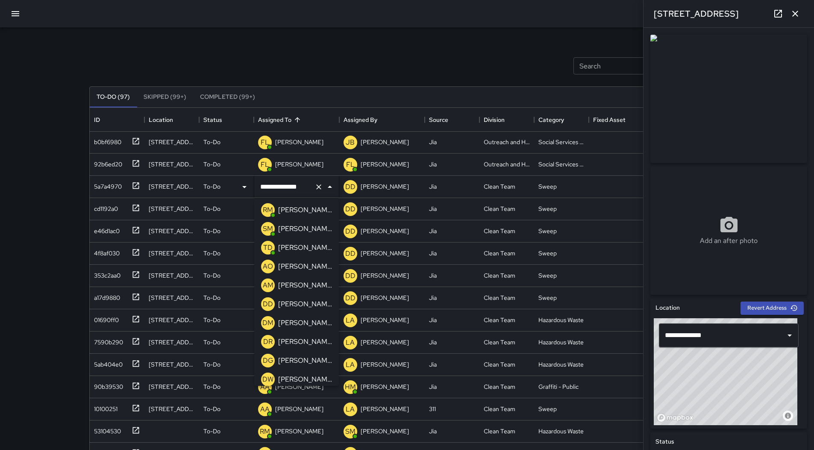
click at [307, 298] on div "[PERSON_NAME]" at bounding box center [305, 304] width 57 height 14
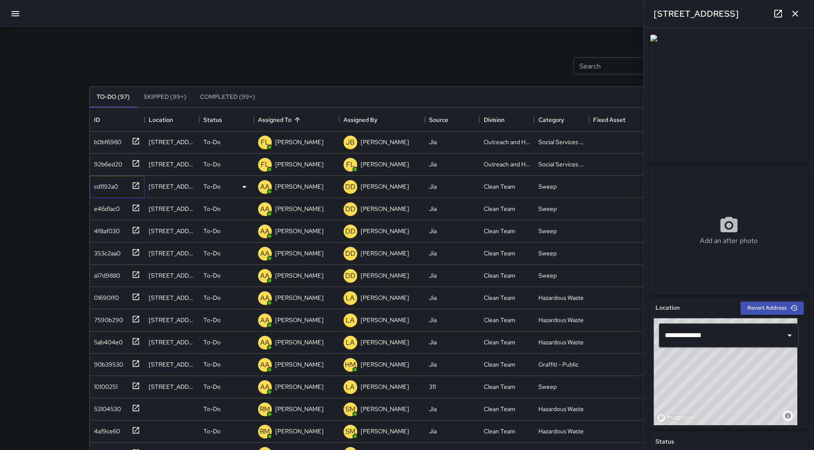
click at [120, 190] on div "cd1192a0" at bounding box center [116, 185] width 50 height 14
click at [310, 191] on p "[PERSON_NAME]" at bounding box center [299, 186] width 48 height 9
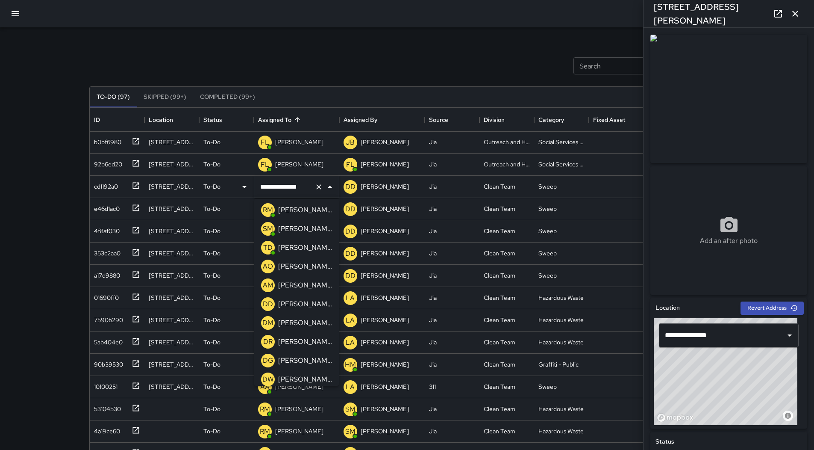
click at [301, 305] on p "[PERSON_NAME]" at bounding box center [305, 304] width 54 height 10
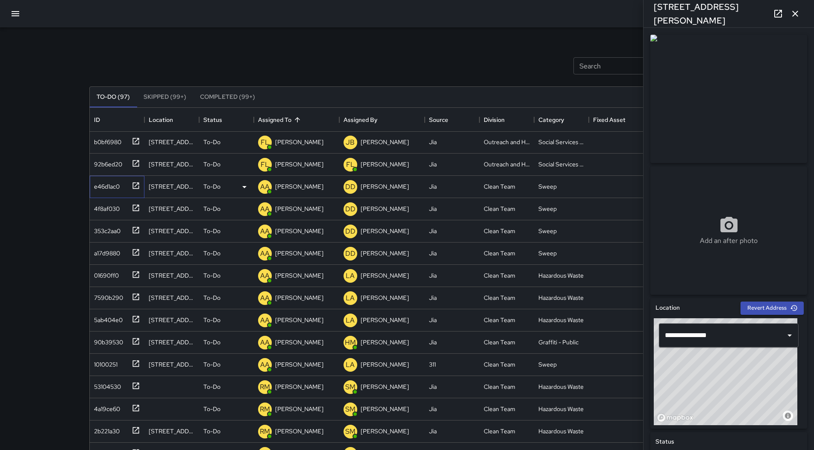
click at [105, 183] on div "e46d1ac0" at bounding box center [105, 185] width 29 height 12
click at [309, 191] on p "[PERSON_NAME]" at bounding box center [299, 186] width 48 height 9
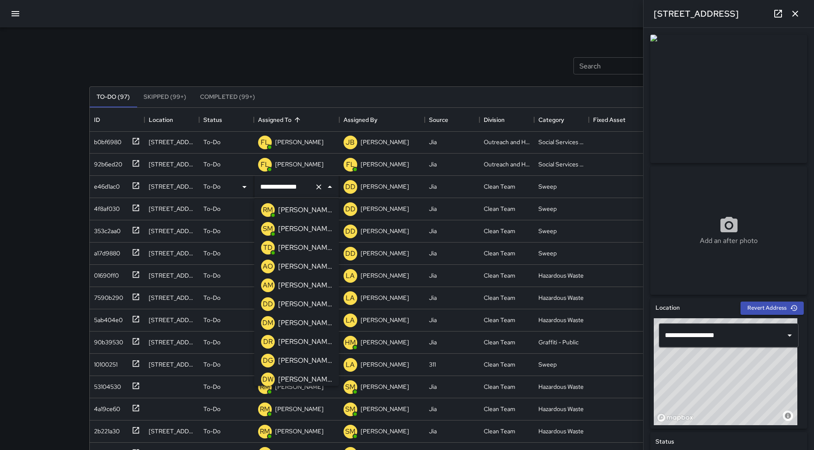
click at [304, 304] on p "[PERSON_NAME]" at bounding box center [305, 304] width 54 height 10
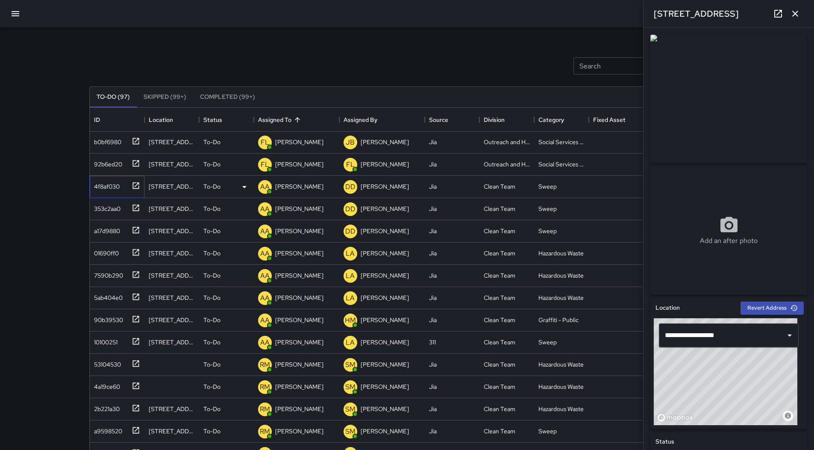
click at [114, 186] on div "4f8af030" at bounding box center [105, 185] width 29 height 12
click at [278, 186] on p "[PERSON_NAME]" at bounding box center [299, 186] width 48 height 9
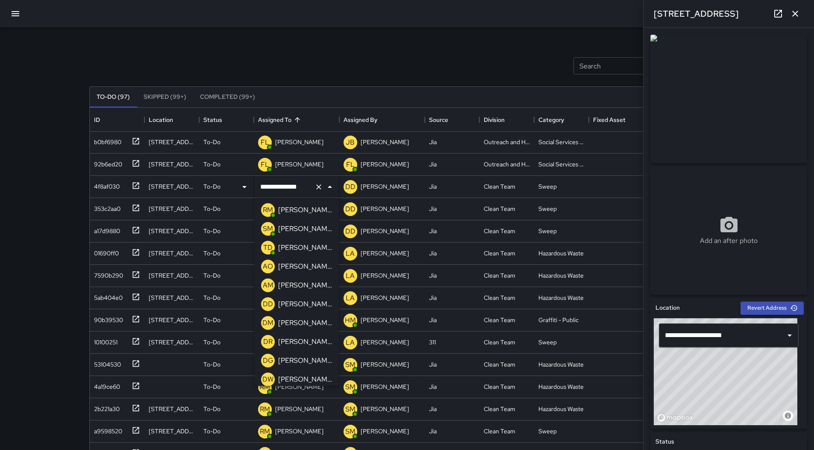
click at [306, 300] on p "[PERSON_NAME]" at bounding box center [305, 304] width 54 height 10
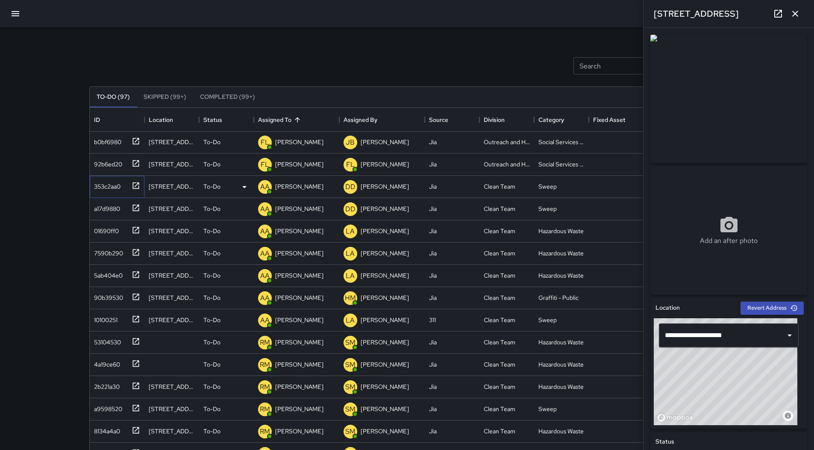
click at [107, 189] on div "353c2aa0" at bounding box center [106, 185] width 30 height 12
click at [298, 186] on p "[PERSON_NAME]" at bounding box center [299, 186] width 48 height 9
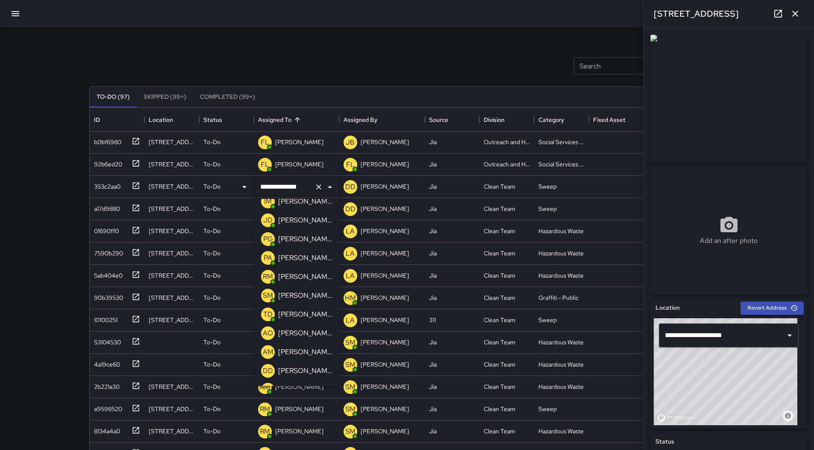
scroll to position [128, 0]
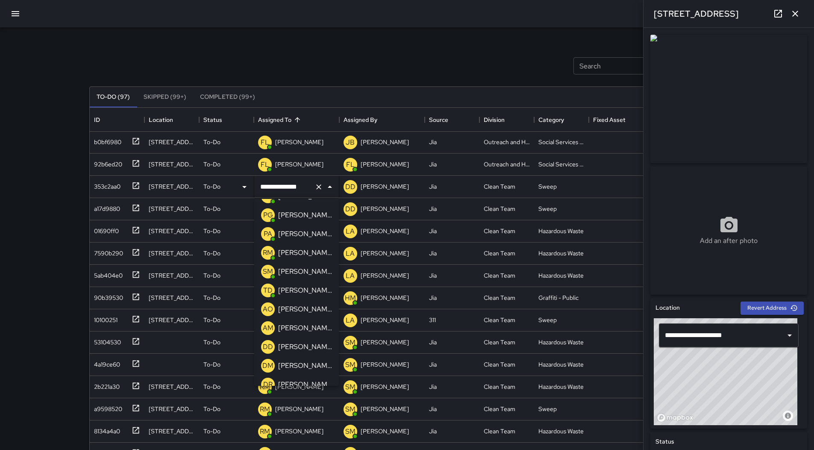
click at [306, 343] on p "[PERSON_NAME]" at bounding box center [305, 347] width 54 height 10
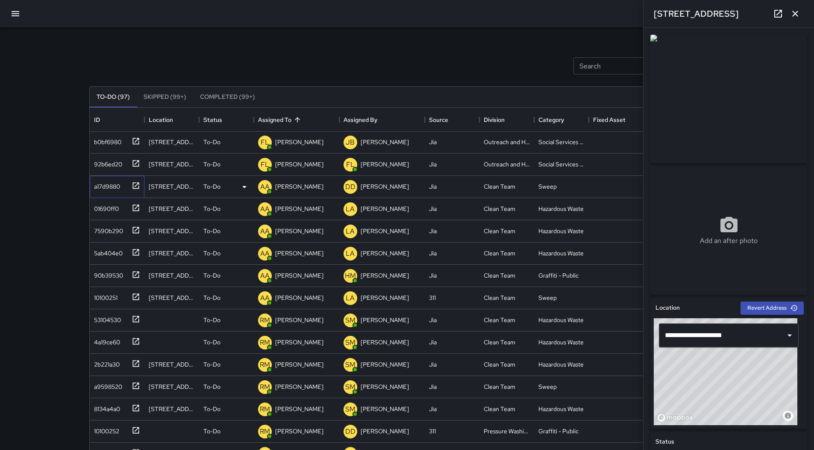
click at [109, 189] on div "a17d9880" at bounding box center [105, 185] width 29 height 12
click at [280, 186] on p "[PERSON_NAME]" at bounding box center [299, 186] width 48 height 9
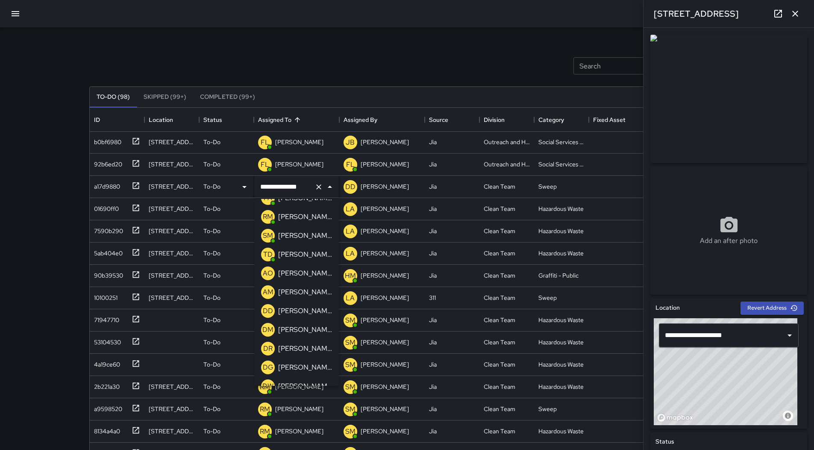
scroll to position [214, 0]
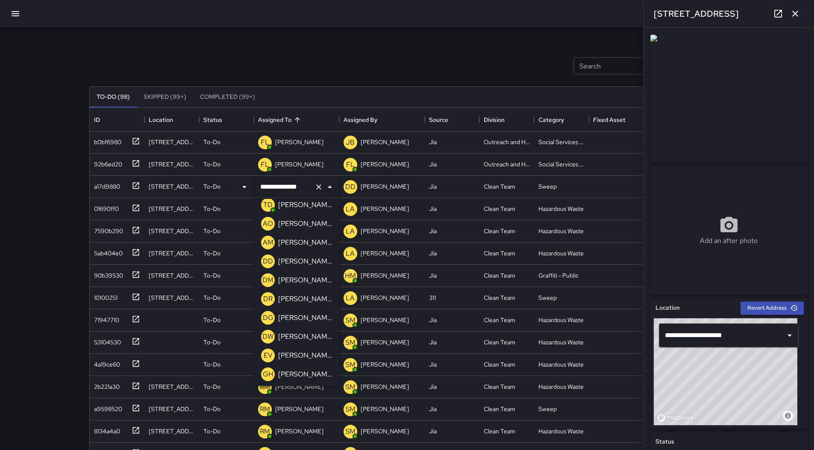
click at [295, 264] on p "[PERSON_NAME]" at bounding box center [305, 261] width 54 height 10
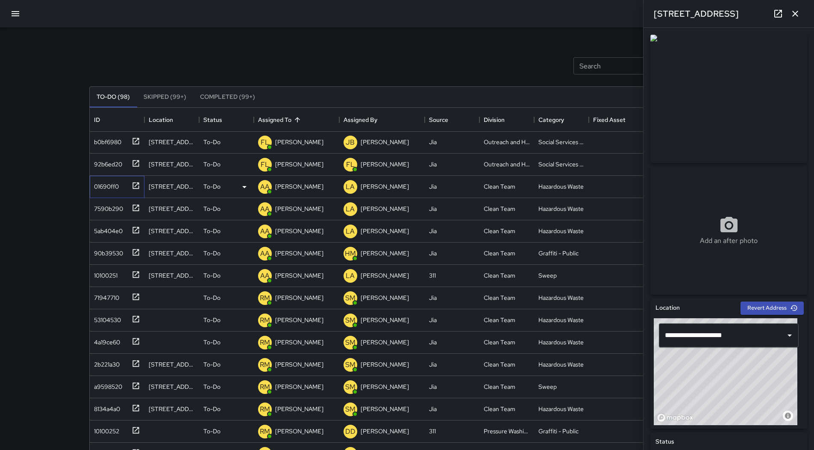
click at [103, 186] on div "01690ff0" at bounding box center [105, 185] width 28 height 12
click at [297, 189] on p "[PERSON_NAME]" at bounding box center [299, 186] width 48 height 9
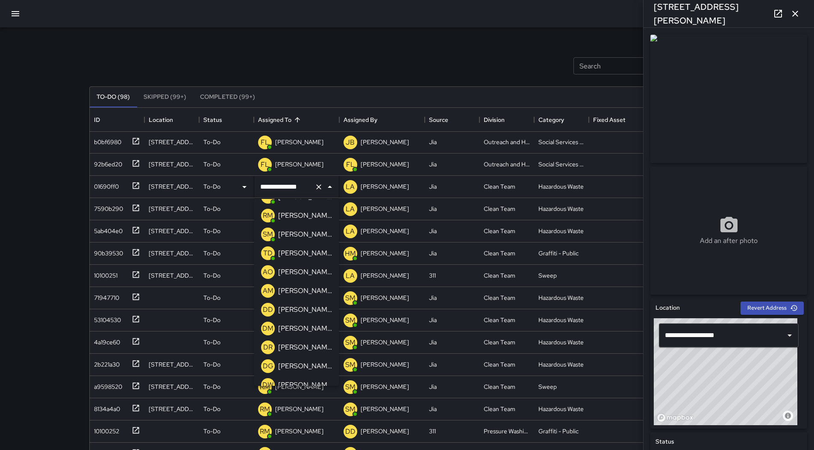
scroll to position [171, 0]
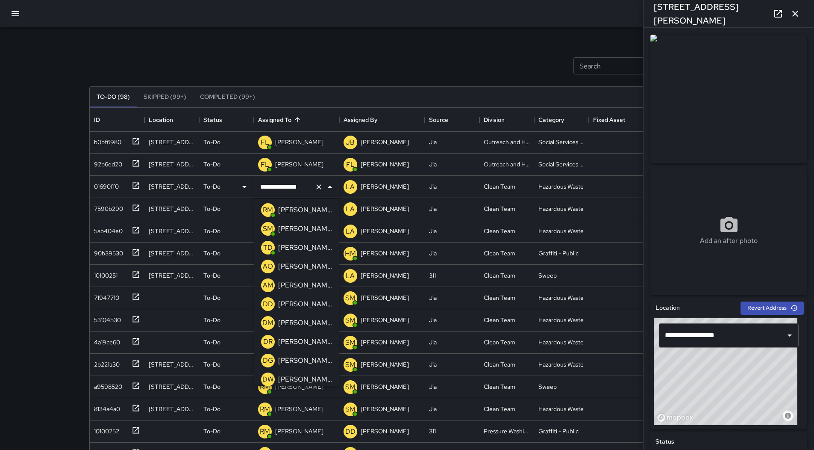
click at [299, 301] on p "[PERSON_NAME]" at bounding box center [305, 304] width 54 height 10
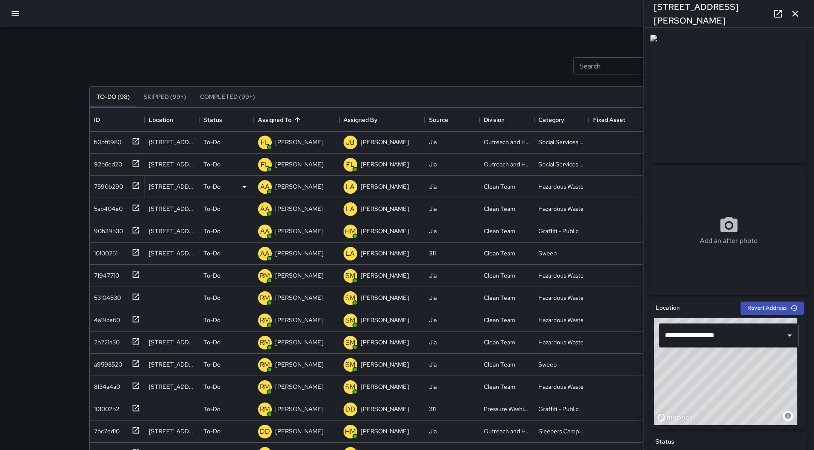
click at [103, 181] on div "7590b290" at bounding box center [107, 185] width 32 height 12
click at [283, 190] on p "[PERSON_NAME]" at bounding box center [299, 186] width 48 height 9
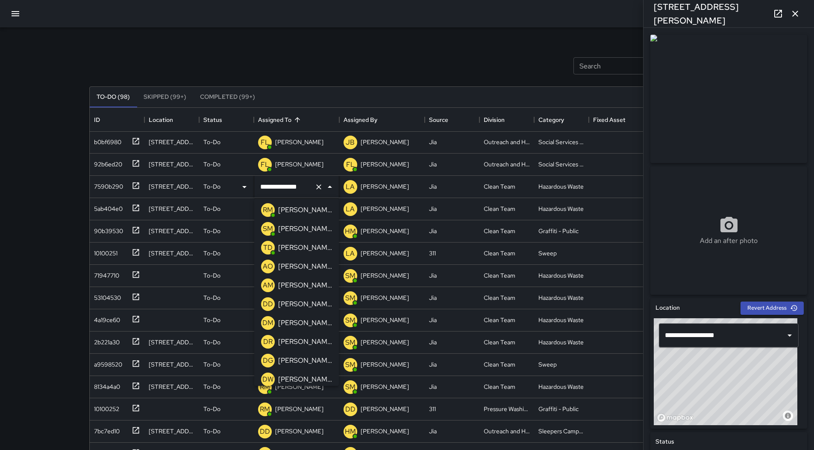
click at [310, 301] on p "[PERSON_NAME]" at bounding box center [305, 304] width 54 height 10
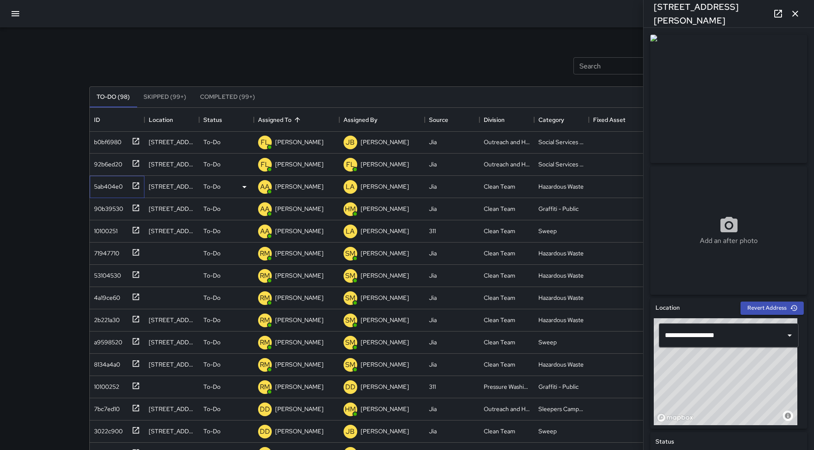
click at [110, 188] on div "5ab404e0" at bounding box center [107, 185] width 32 height 12
click at [306, 187] on p "[PERSON_NAME]" at bounding box center [299, 186] width 48 height 9
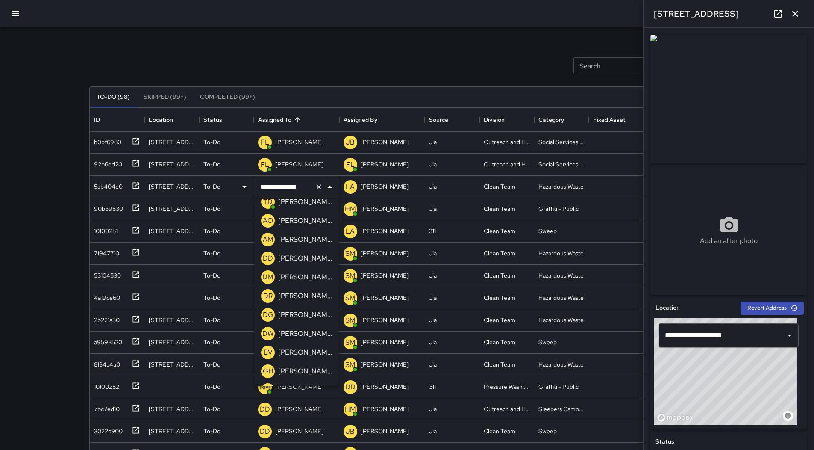
scroll to position [214, 0]
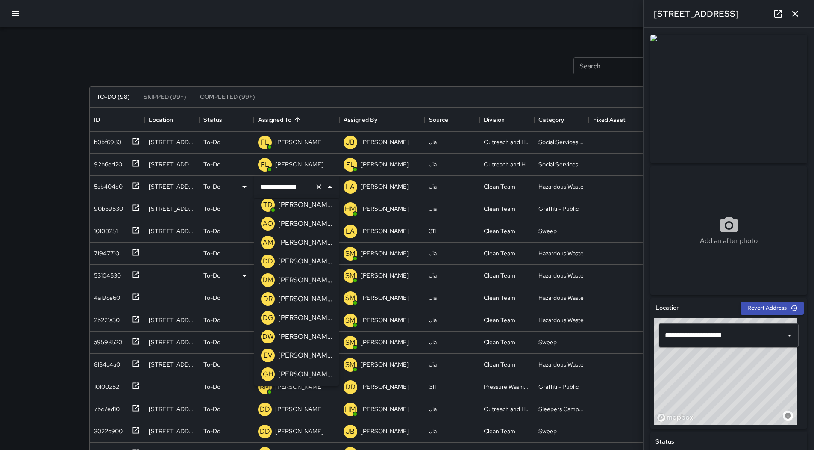
click at [306, 262] on p "[PERSON_NAME]" at bounding box center [305, 261] width 54 height 10
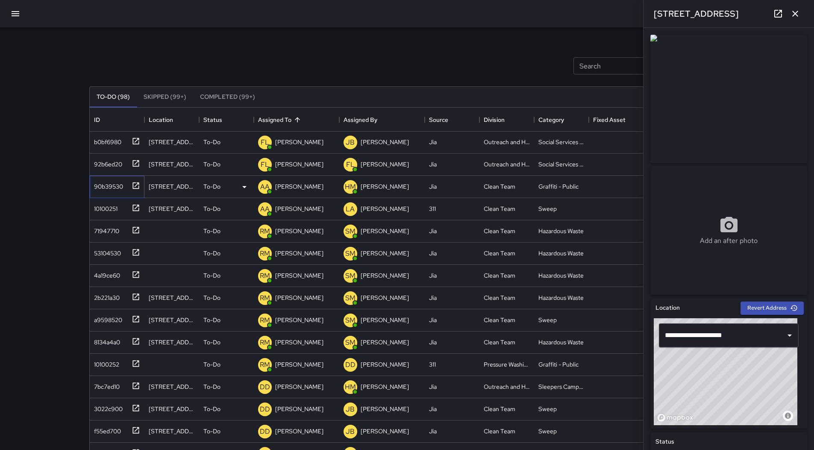
click at [105, 188] on div "90b39530" at bounding box center [107, 185] width 32 height 12
click at [240, 189] on icon at bounding box center [244, 187] width 10 height 10
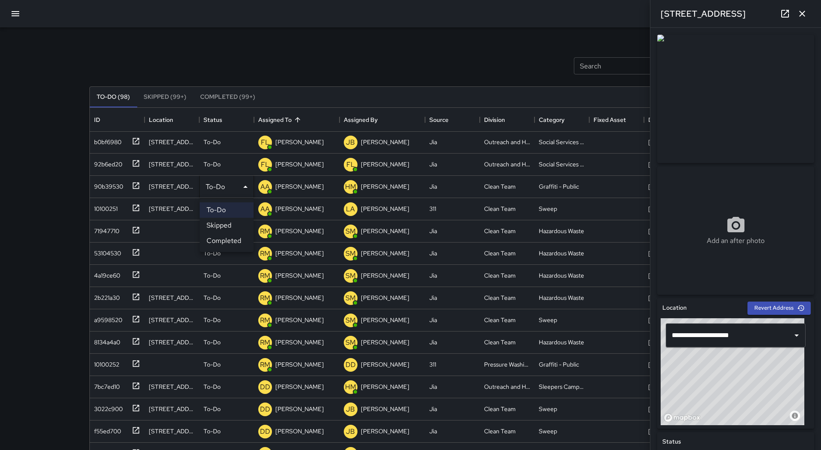
click at [236, 224] on li "Skipped" at bounding box center [227, 225] width 54 height 15
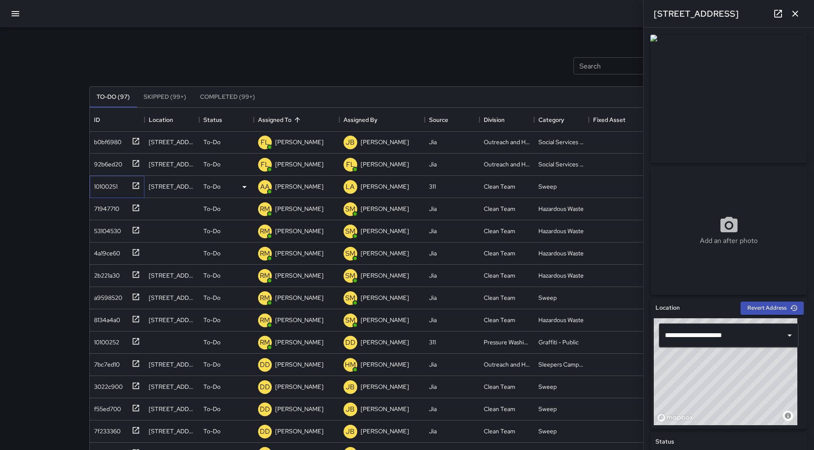
click at [107, 184] on div "10100251" at bounding box center [104, 185] width 27 height 12
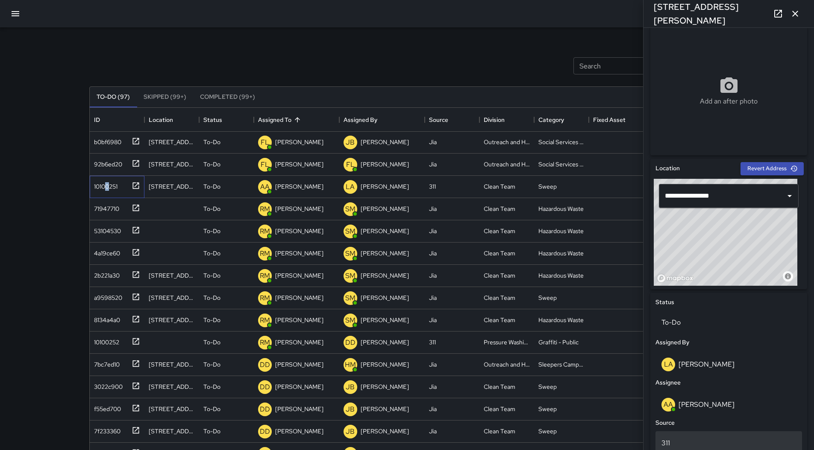
scroll to position [342, 0]
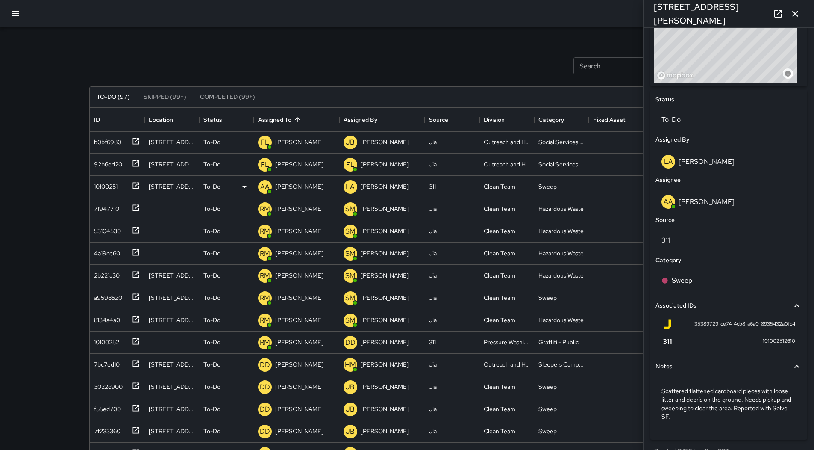
click at [295, 191] on div "[PERSON_NAME]" at bounding box center [300, 186] width 52 height 12
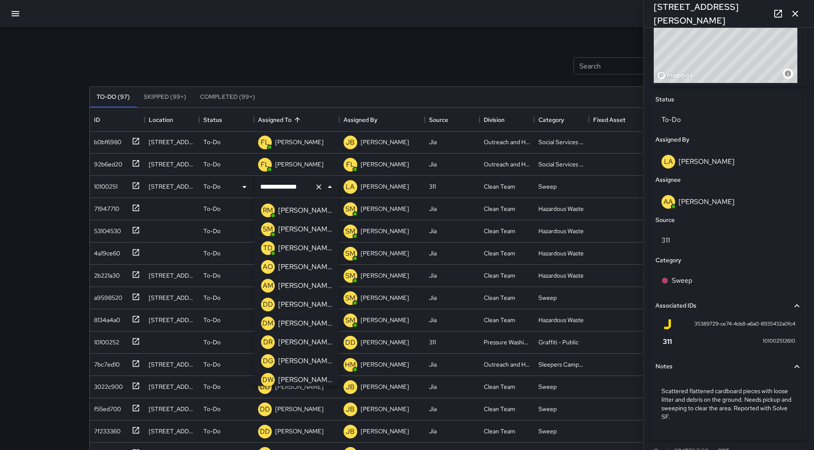
scroll to position [171, 0]
click at [308, 306] on p "[PERSON_NAME]" at bounding box center [305, 304] width 54 height 10
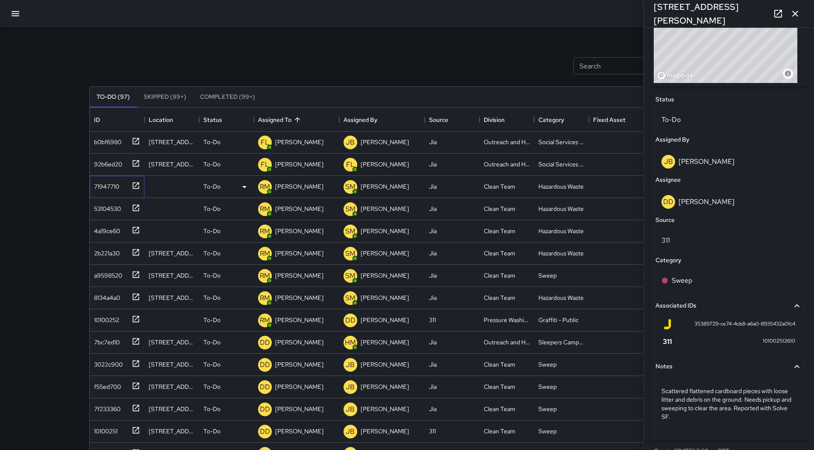
click at [118, 189] on div "71947710" at bounding box center [105, 185] width 29 height 12
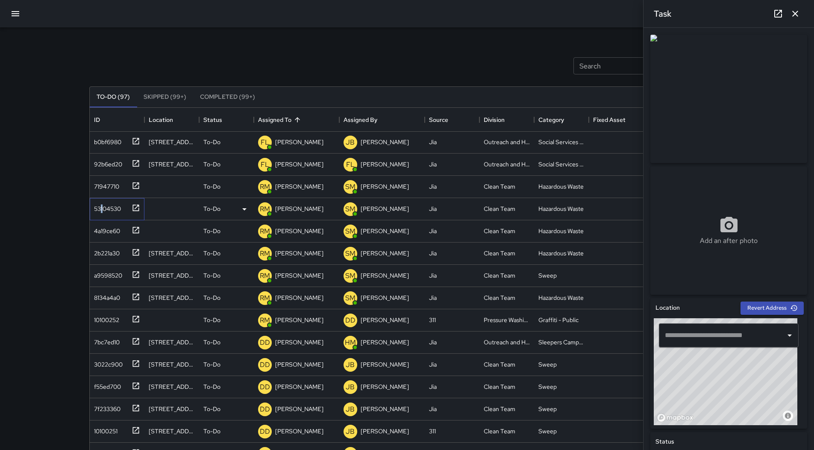
click at [102, 198] on div "53104530" at bounding box center [117, 209] width 55 height 22
click at [115, 232] on div "4a19ce60" at bounding box center [105, 229] width 29 height 12
click at [103, 259] on div "2b221a30" at bounding box center [117, 253] width 55 height 22
click at [112, 274] on div "a9598520" at bounding box center [107, 274] width 32 height 12
click at [116, 292] on div "8134a4a0" at bounding box center [105, 296] width 29 height 12
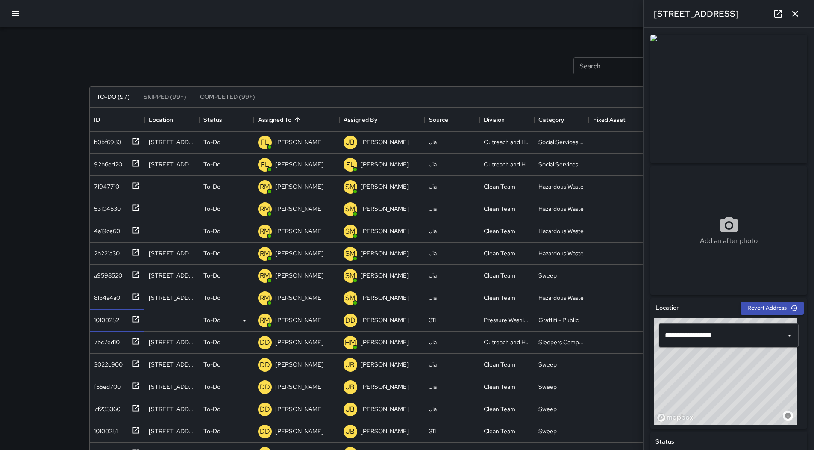
click at [113, 315] on div "10100252" at bounding box center [105, 318] width 29 height 12
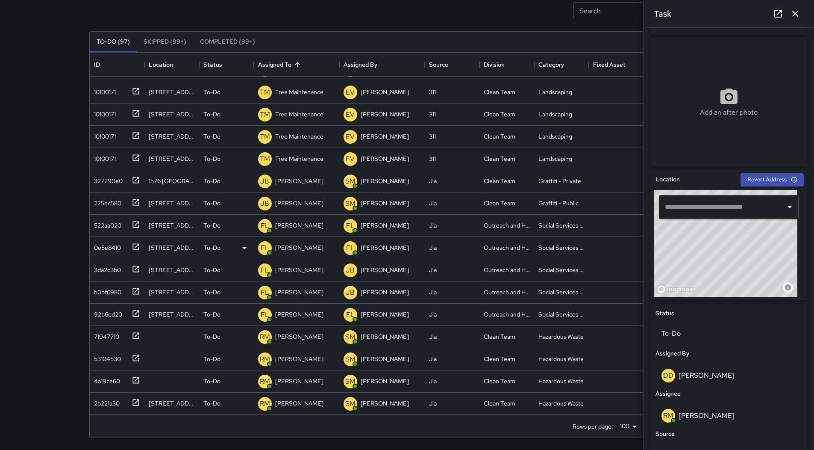
scroll to position [1249, 0]
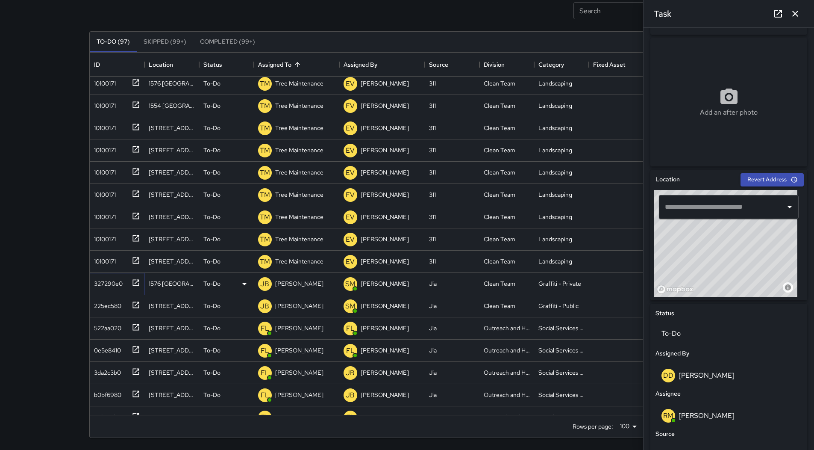
click at [112, 278] on div "327290e0" at bounding box center [107, 282] width 32 height 12
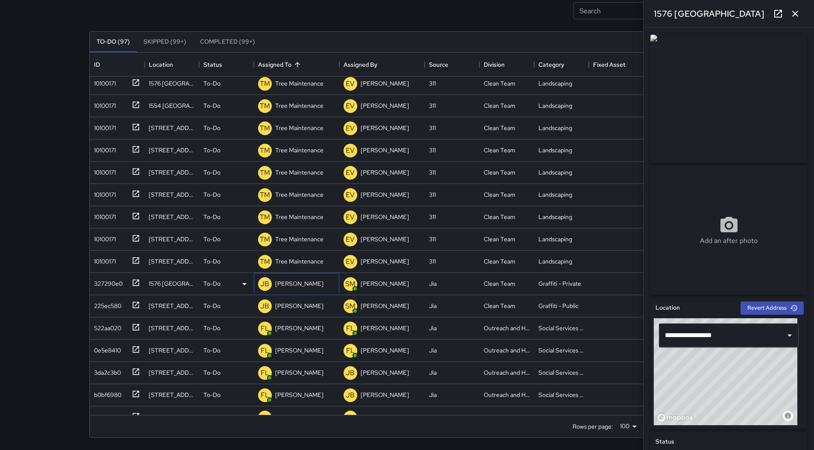
click at [284, 286] on p "[PERSON_NAME]" at bounding box center [299, 283] width 48 height 9
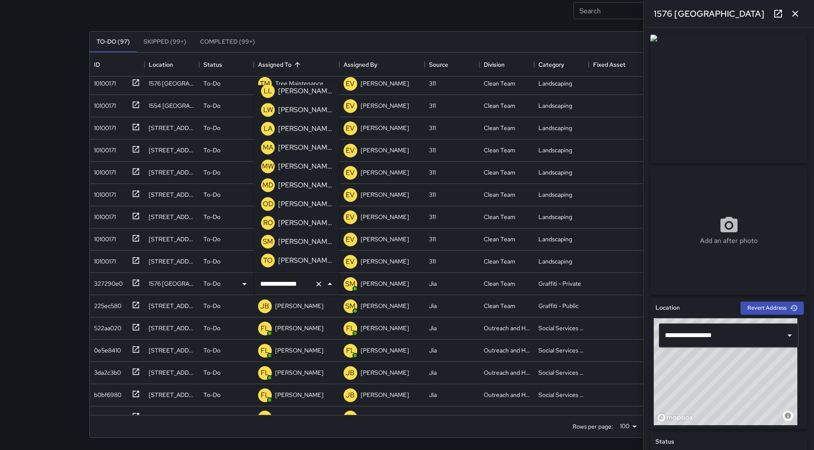
scroll to position [591, 0]
click at [311, 183] on p "[PERSON_NAME]" at bounding box center [305, 184] width 54 height 10
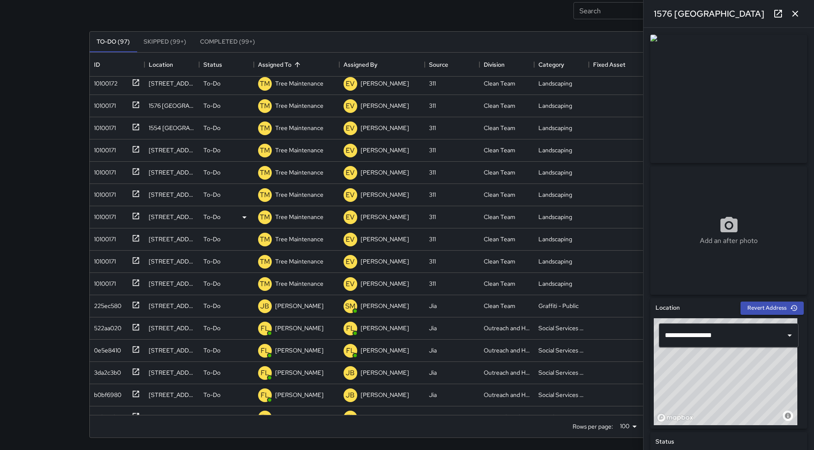
scroll to position [1271, 0]
click at [118, 280] on div "225ec580" at bounding box center [106, 282] width 31 height 12
click at [295, 283] on p "[PERSON_NAME]" at bounding box center [299, 283] width 48 height 9
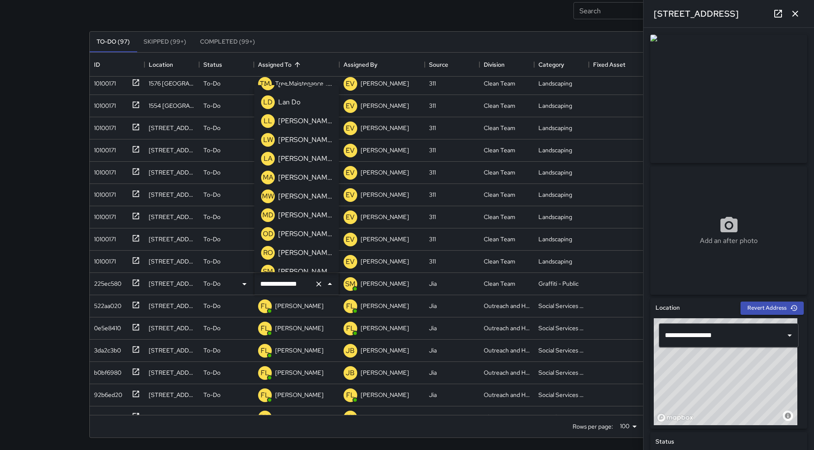
scroll to position [591, 0]
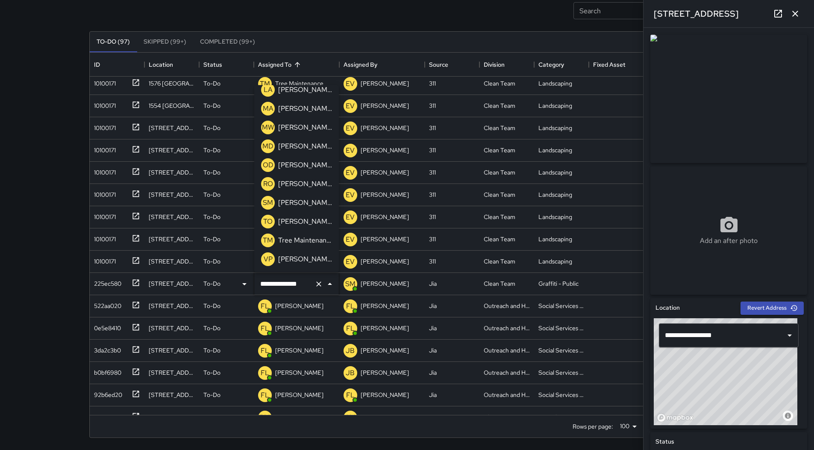
click at [306, 184] on p "[PERSON_NAME]" at bounding box center [305, 184] width 54 height 10
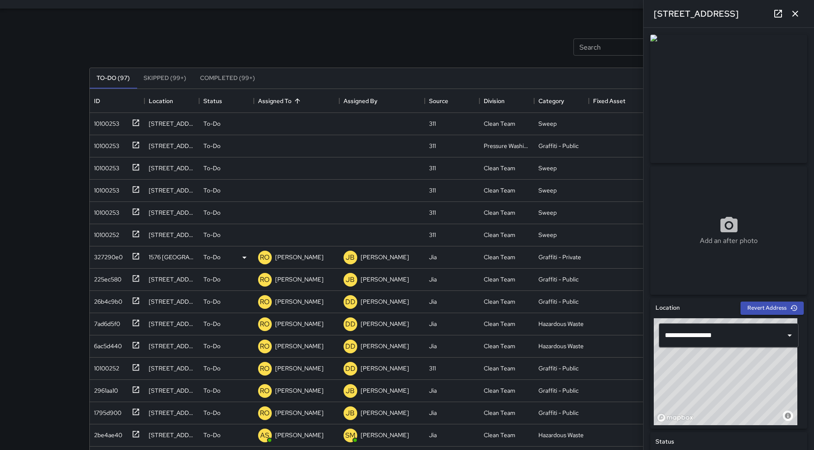
scroll to position [0, 0]
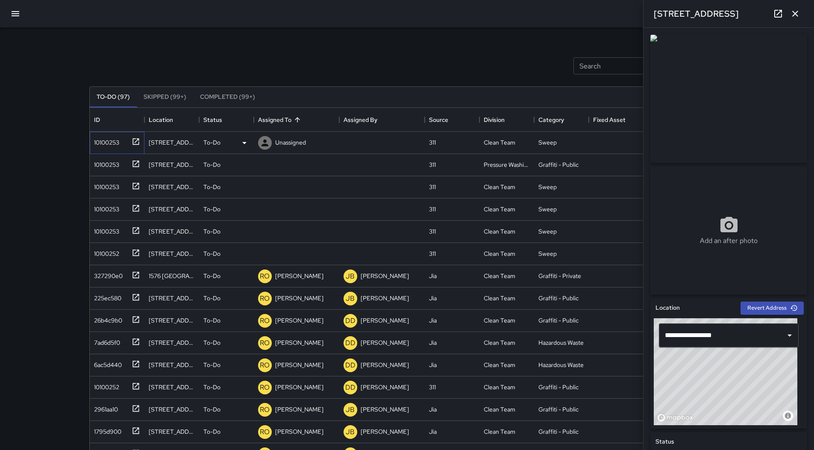
click at [114, 141] on div "10100253" at bounding box center [105, 141] width 29 height 12
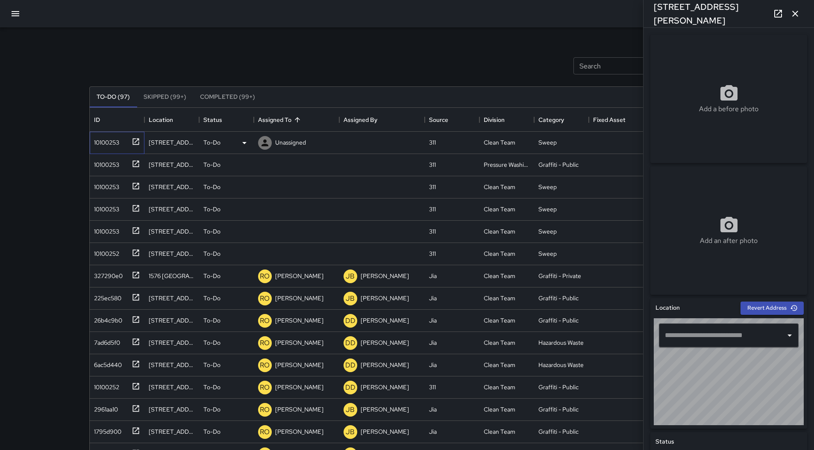
type input "**********"
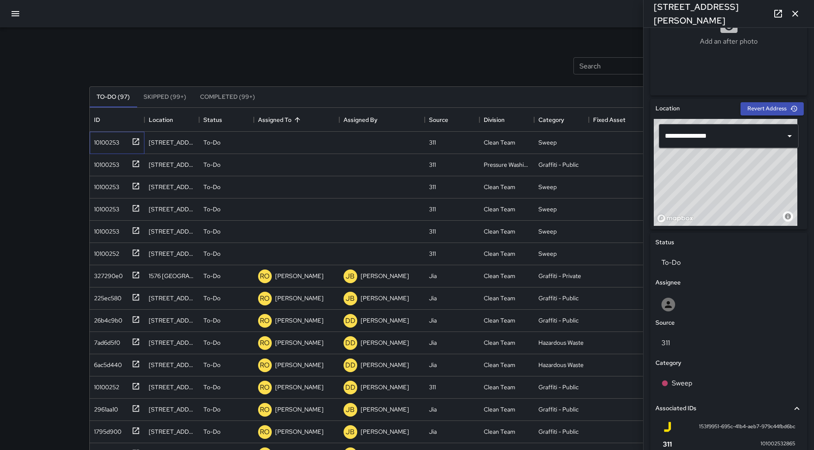
scroll to position [292, 0]
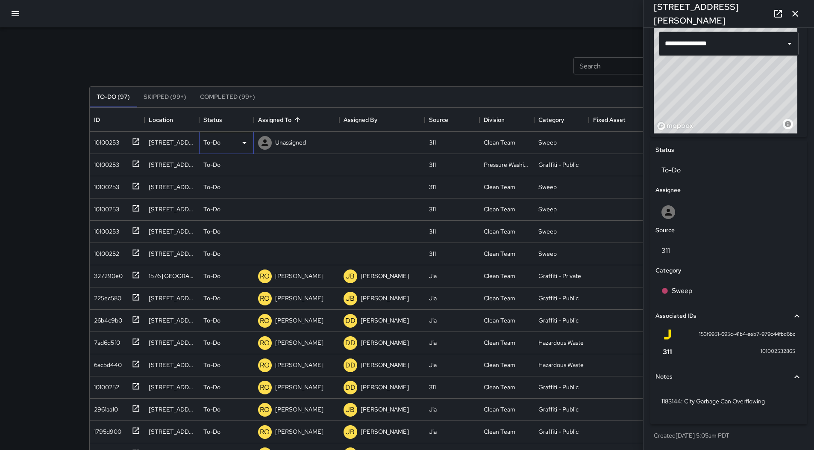
click at [240, 144] on icon at bounding box center [244, 143] width 10 height 10
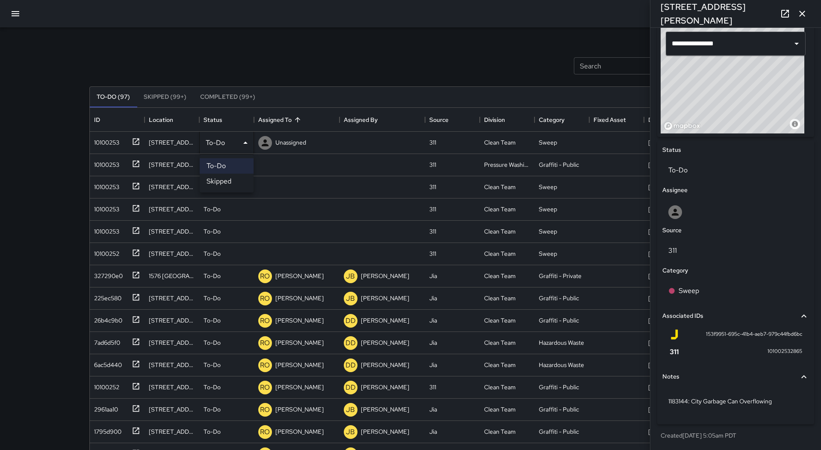
click at [228, 180] on li "Skipped" at bounding box center [227, 181] width 54 height 15
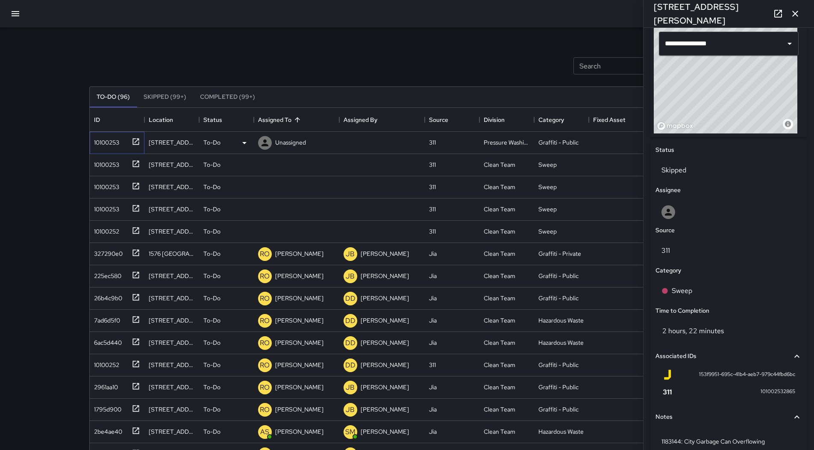
click at [117, 141] on div "10100253" at bounding box center [105, 141] width 29 height 12
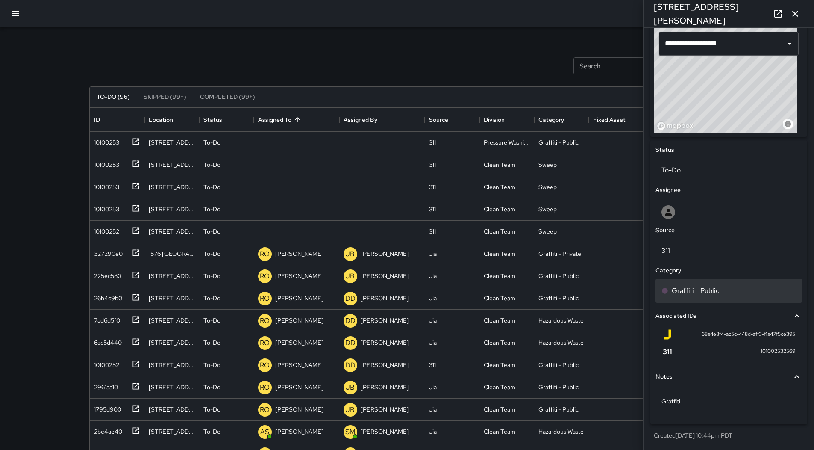
click at [764, 293] on div "Graffiti - Public" at bounding box center [729, 291] width 135 height 10
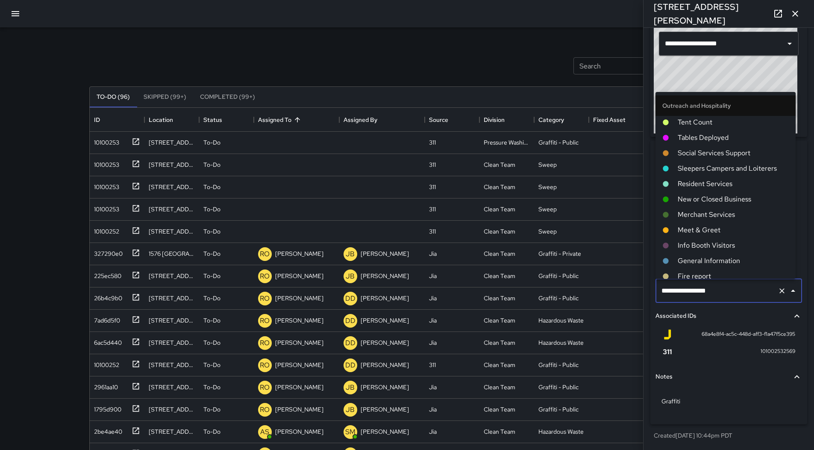
scroll to position [0, 0]
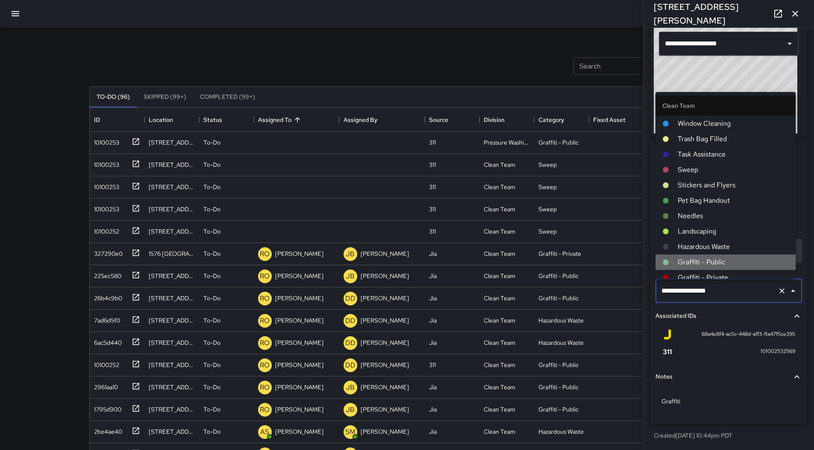
click at [733, 257] on li "Graffiti - Public" at bounding box center [726, 261] width 140 height 15
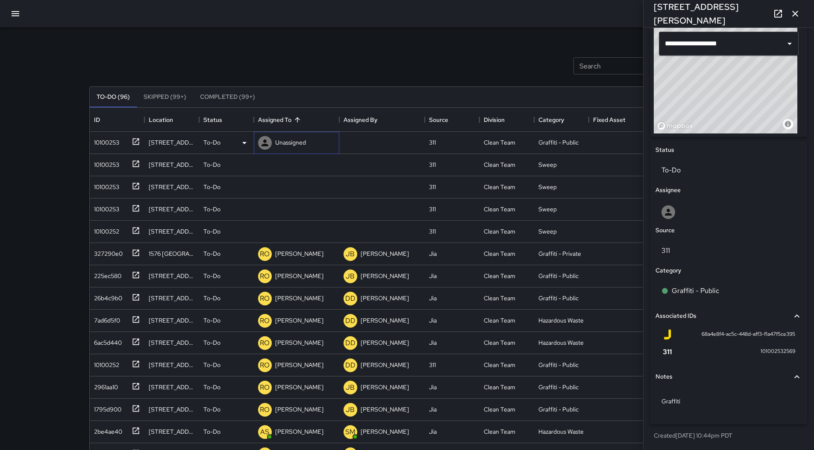
click at [291, 142] on p "Unassigned" at bounding box center [290, 142] width 31 height 9
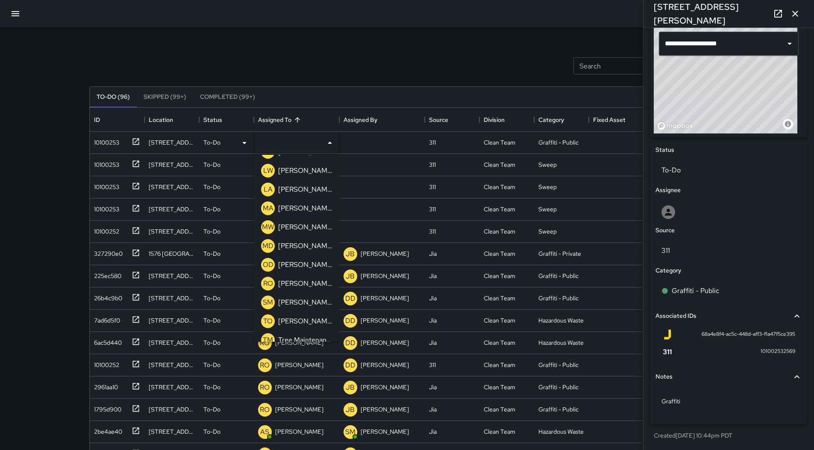
scroll to position [591, 0]
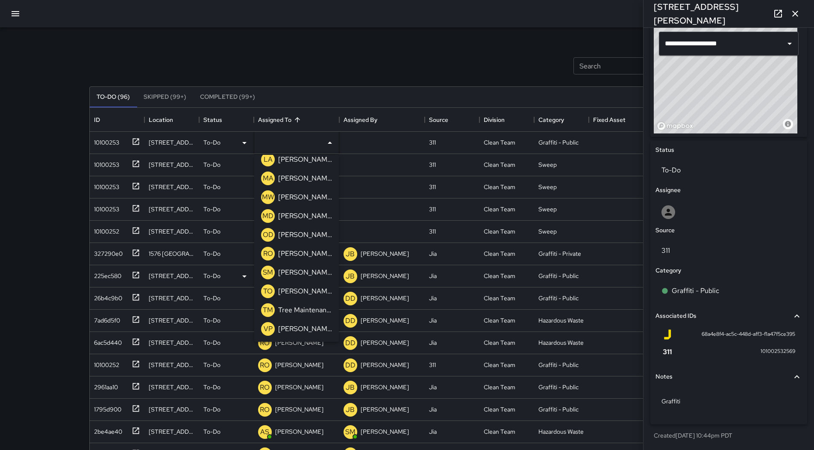
click at [314, 250] on p "[PERSON_NAME]" at bounding box center [305, 253] width 54 height 10
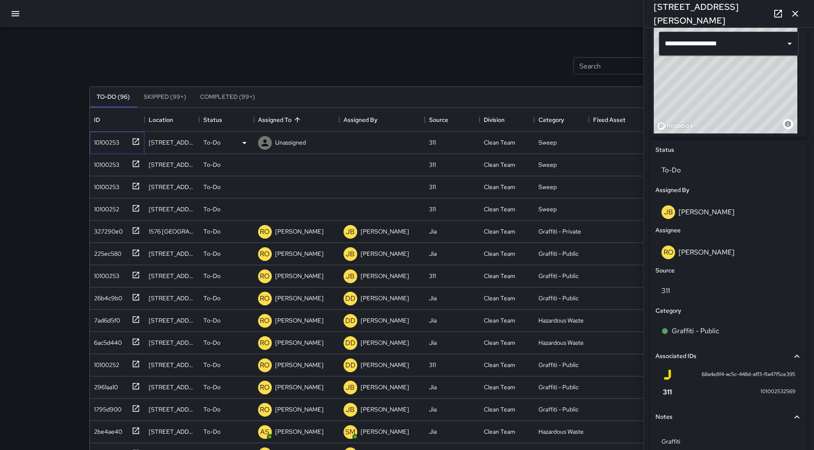
click at [103, 143] on div "10100253" at bounding box center [105, 141] width 29 height 12
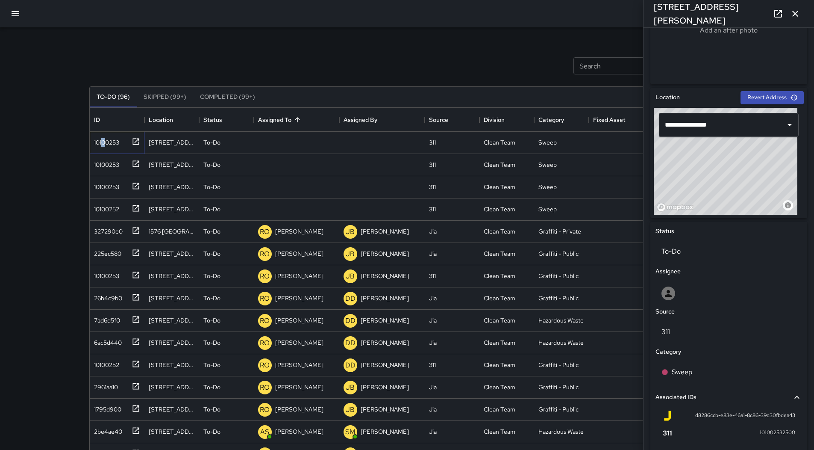
scroll to position [292, 0]
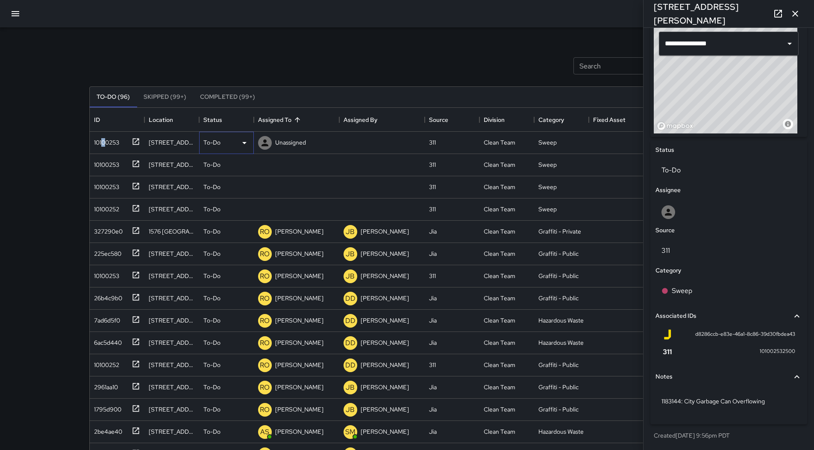
click at [248, 138] on icon at bounding box center [244, 143] width 10 height 10
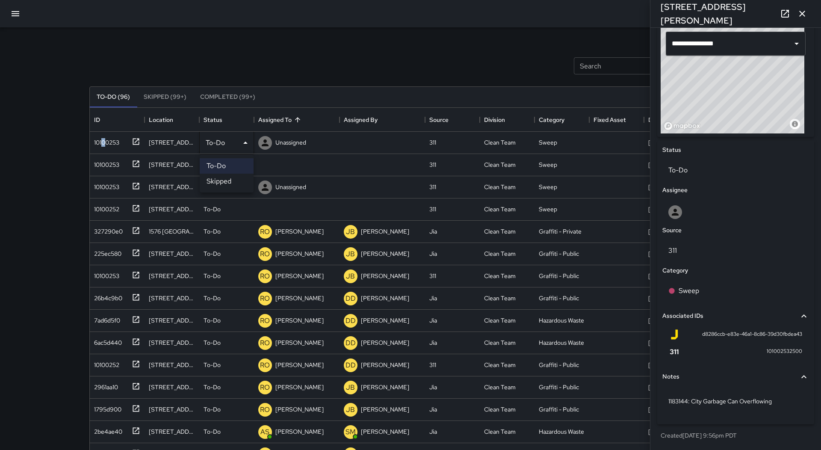
click at [234, 177] on li "Skipped" at bounding box center [227, 181] width 54 height 15
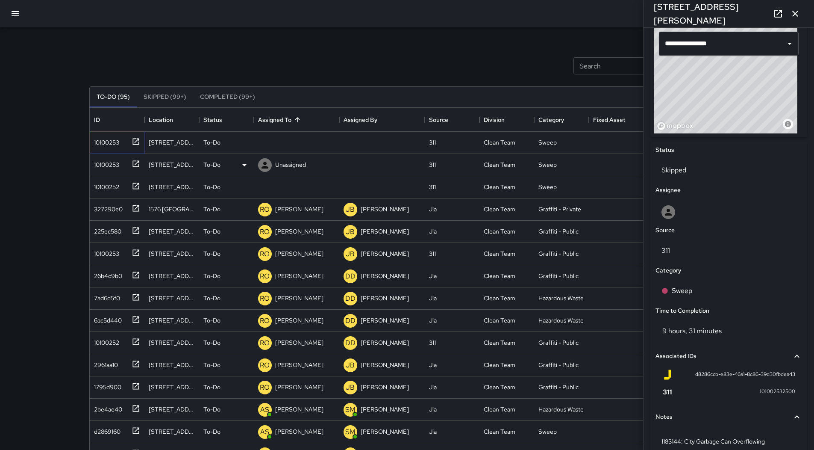
drag, startPoint x: 109, startPoint y: 143, endPoint x: 148, endPoint y: 154, distance: 40.0
click at [109, 143] on div "10100253" at bounding box center [105, 141] width 29 height 12
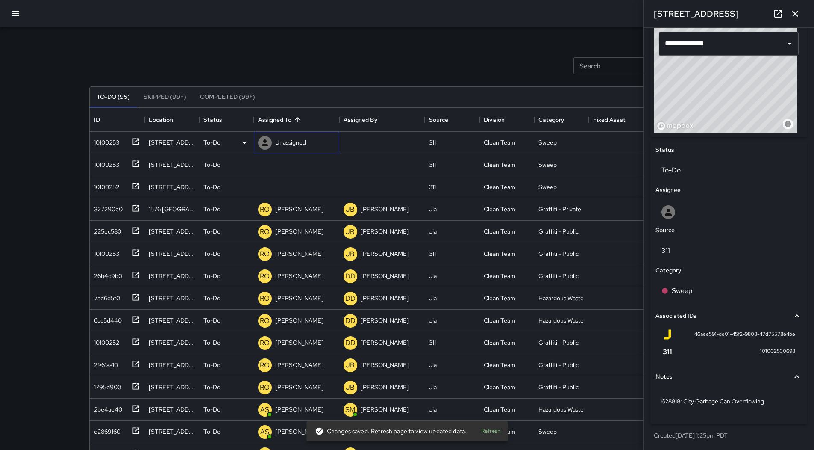
click at [259, 148] on div at bounding box center [264, 142] width 17 height 17
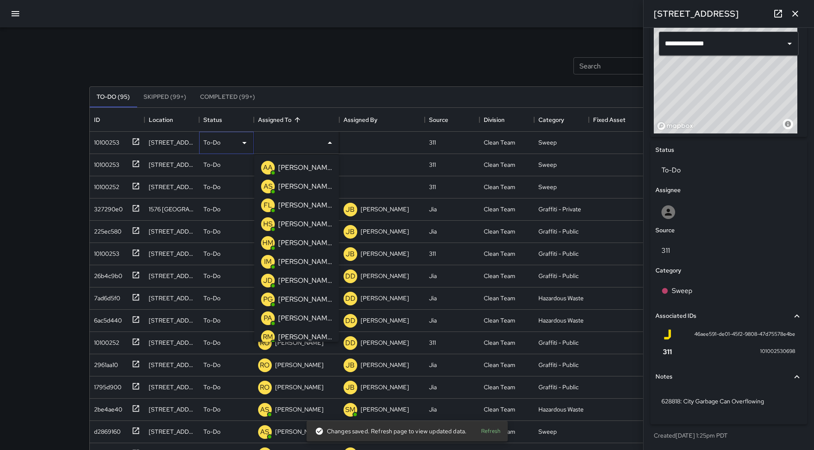
click at [247, 147] on icon at bounding box center [244, 143] width 10 height 10
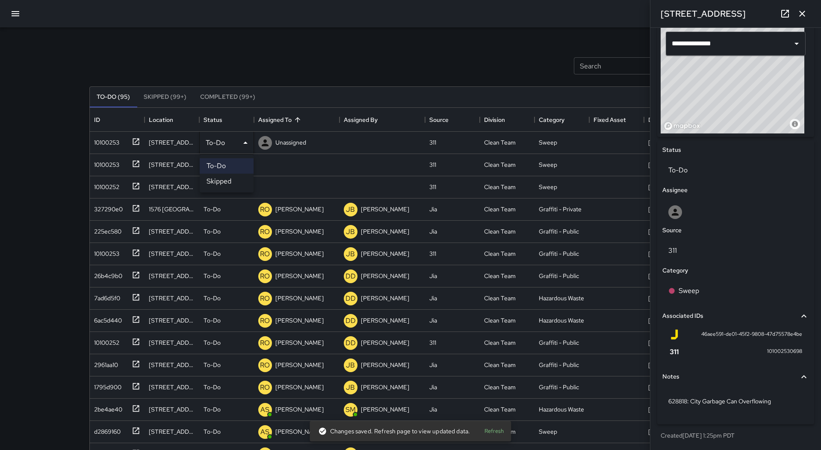
click at [237, 187] on li "Skipped" at bounding box center [227, 181] width 54 height 15
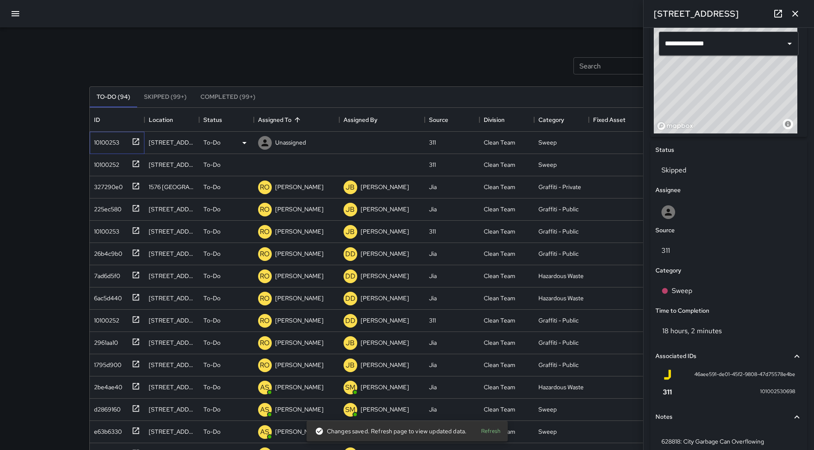
click at [97, 140] on div "10100253" at bounding box center [105, 141] width 29 height 12
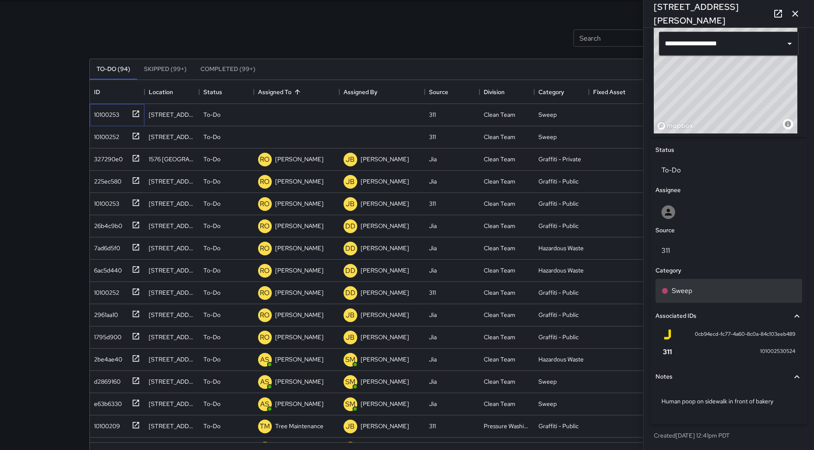
scroll to position [43, 0]
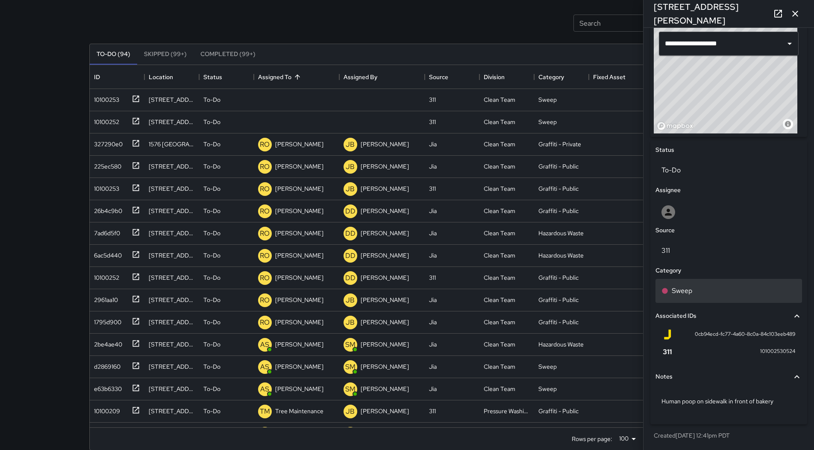
click at [708, 289] on div "Sweep" at bounding box center [729, 291] width 135 height 10
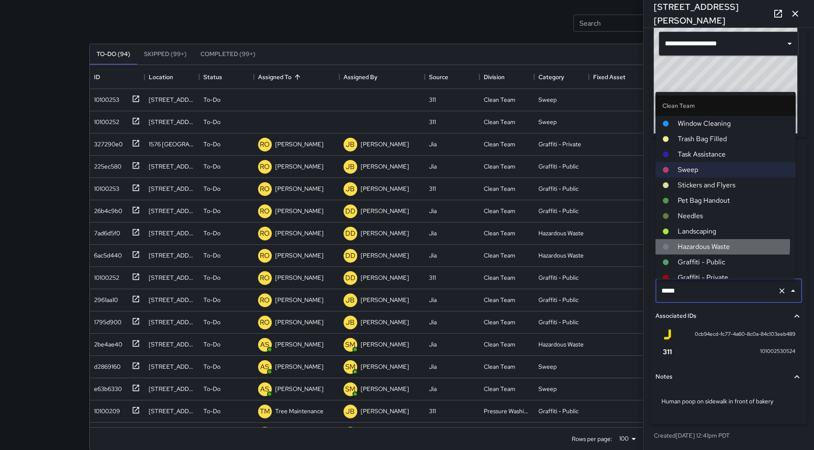
click at [710, 245] on span "Hazardous Waste" at bounding box center [733, 247] width 111 height 10
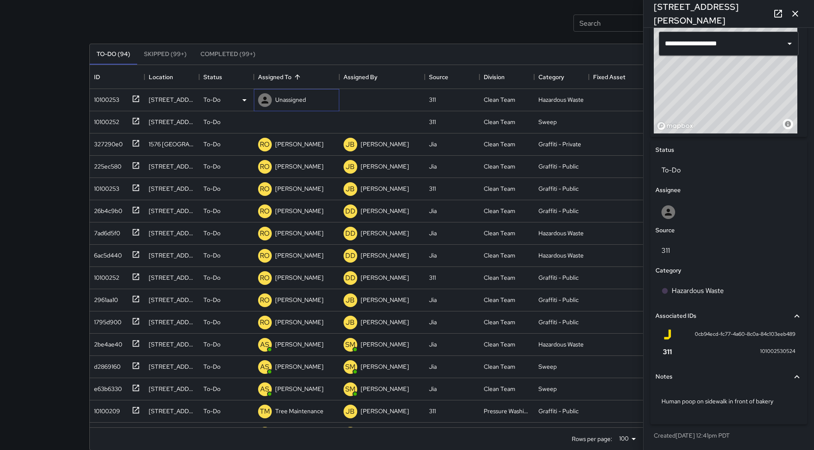
click at [299, 103] on p "Unassigned" at bounding box center [290, 99] width 31 height 9
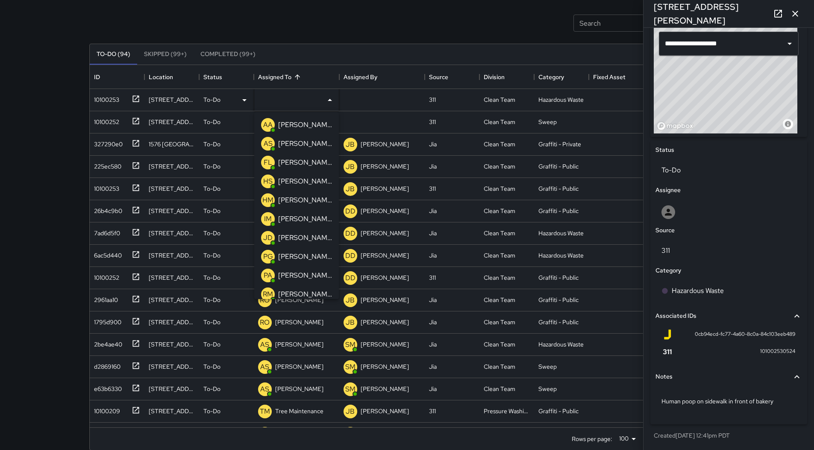
click at [298, 120] on p "[PERSON_NAME]" at bounding box center [305, 125] width 54 height 10
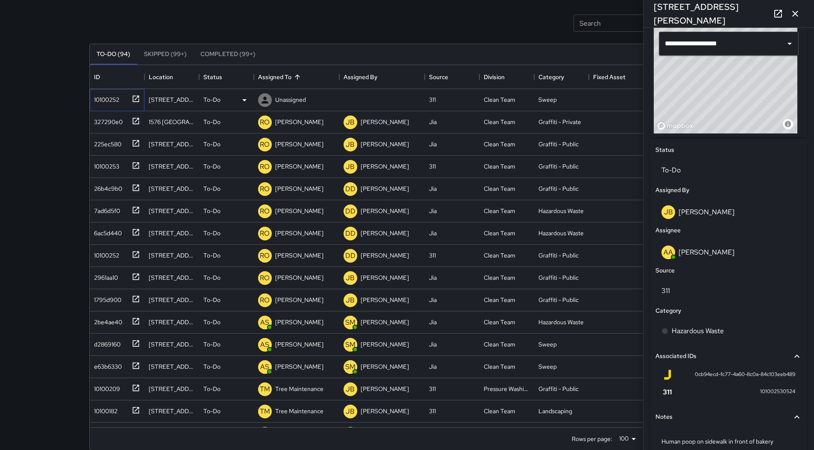
click at [102, 99] on div "10100252" at bounding box center [105, 98] width 29 height 12
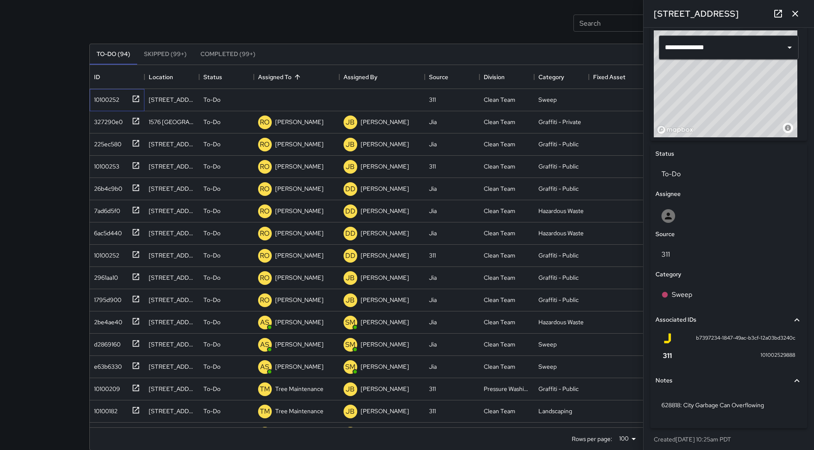
scroll to position [292, 0]
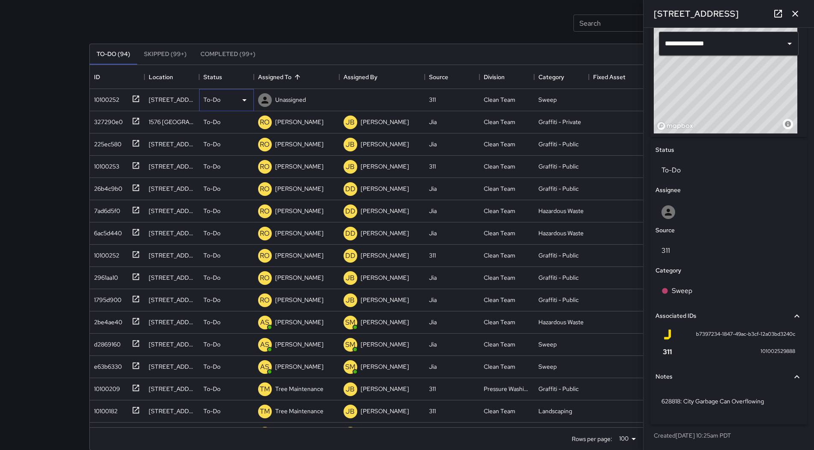
click at [233, 103] on div "To-Do" at bounding box center [226, 100] width 46 height 10
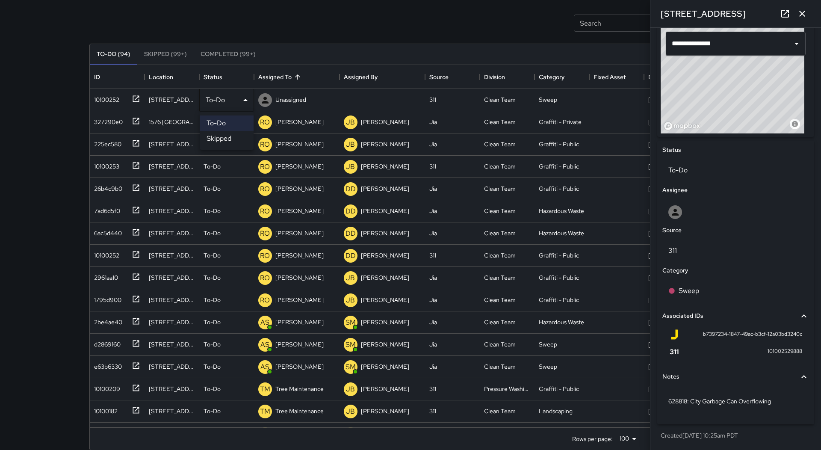
click at [228, 135] on li "Skipped" at bounding box center [227, 138] width 54 height 15
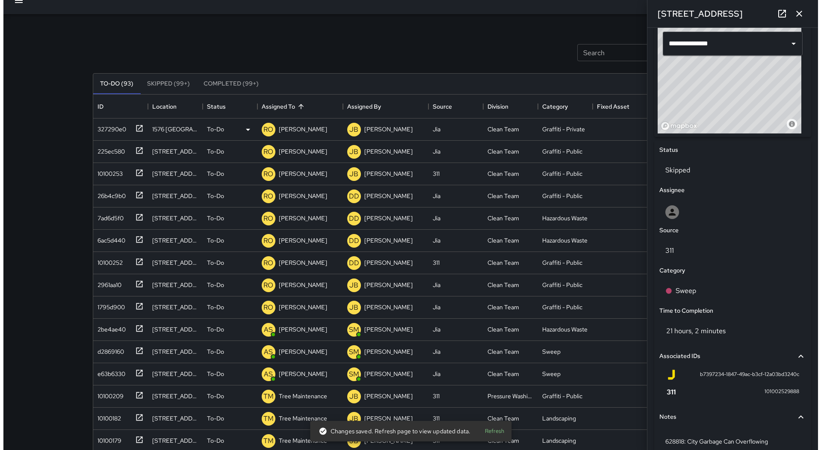
scroll to position [0, 0]
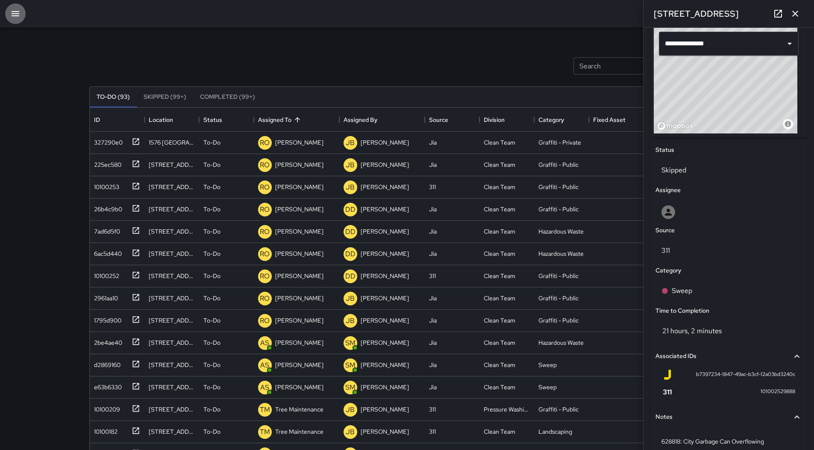
click at [14, 16] on icon "button" at bounding box center [16, 13] width 8 height 5
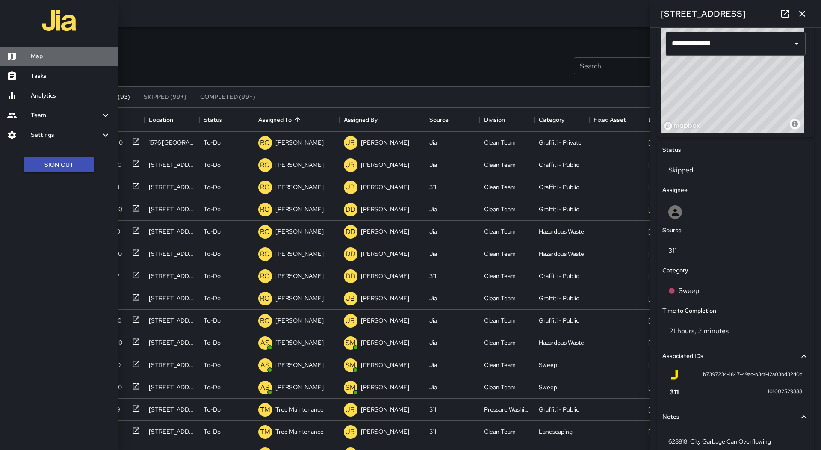
click at [44, 50] on link "Map" at bounding box center [59, 57] width 118 height 20
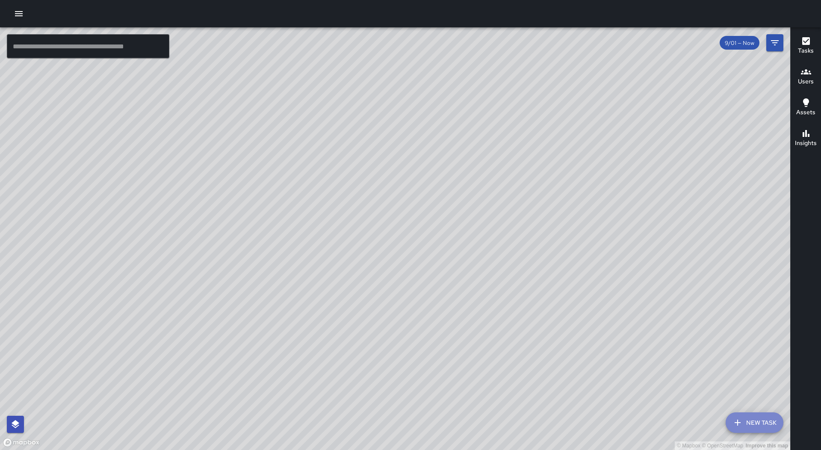
drag, startPoint x: 761, startPoint y: 422, endPoint x: 757, endPoint y: 421, distance: 4.5
click at [761, 421] on button "New Task" at bounding box center [754, 422] width 58 height 21
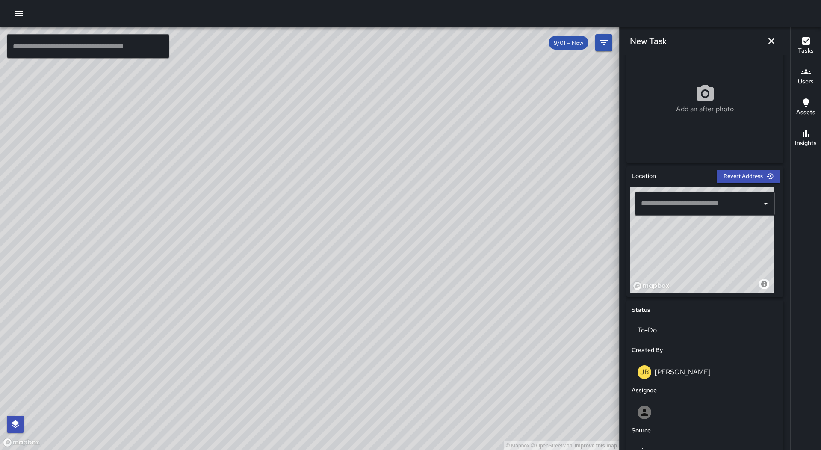
scroll to position [171, 0]
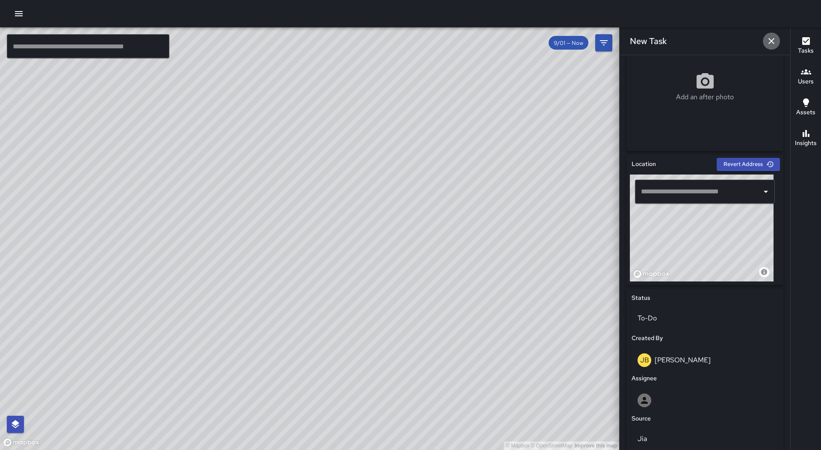
click at [772, 39] on icon "button" at bounding box center [771, 41] width 10 height 10
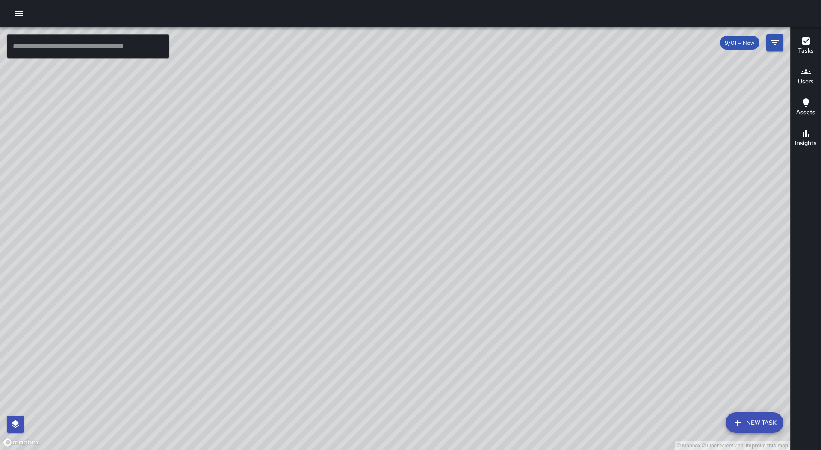
click at [20, 11] on icon "button" at bounding box center [19, 13] width 8 height 5
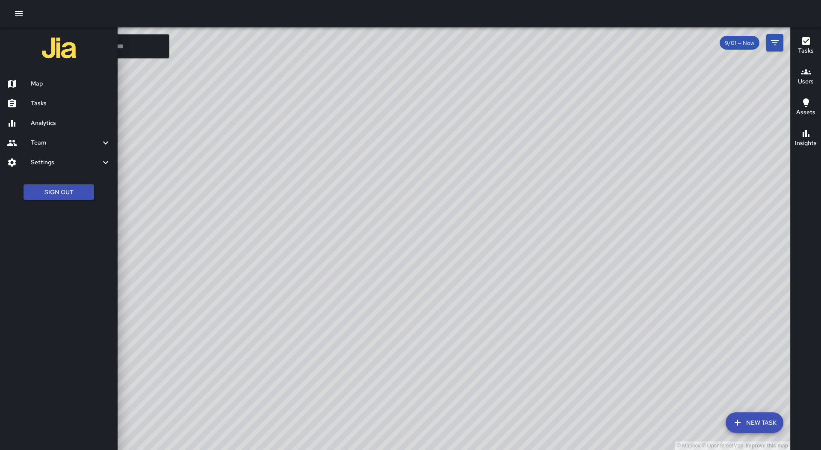
click at [62, 101] on h6 "Tasks" at bounding box center [71, 103] width 80 height 9
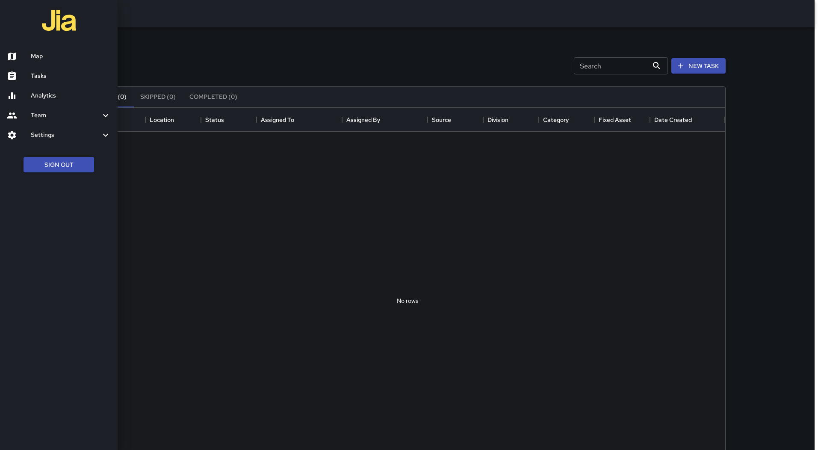
scroll to position [356, 629]
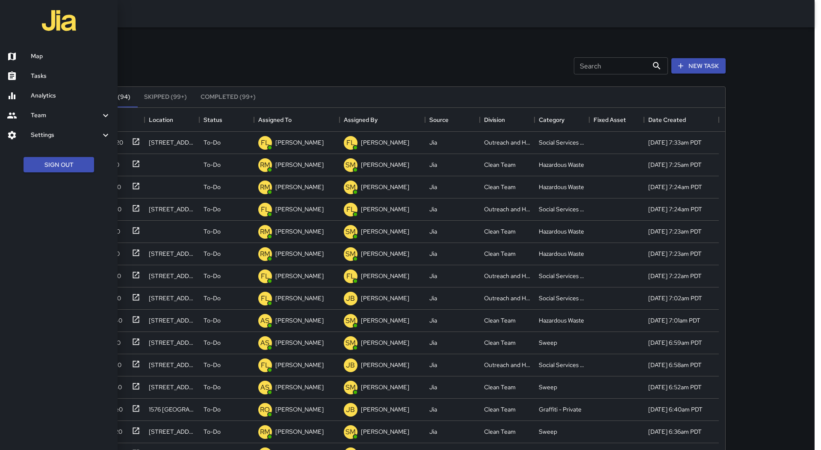
click at [307, 117] on div at bounding box center [410, 225] width 821 height 450
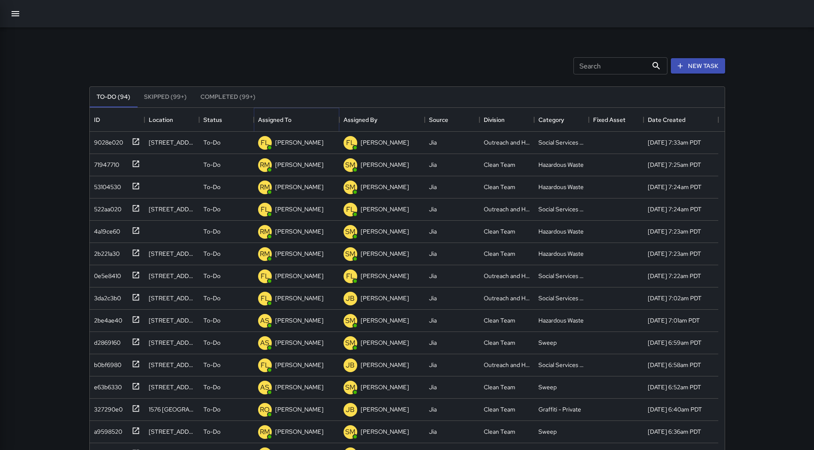
click at [302, 122] on button "Sort" at bounding box center [298, 120] width 12 height 12
click at [17, 10] on icon "button" at bounding box center [15, 14] width 10 height 10
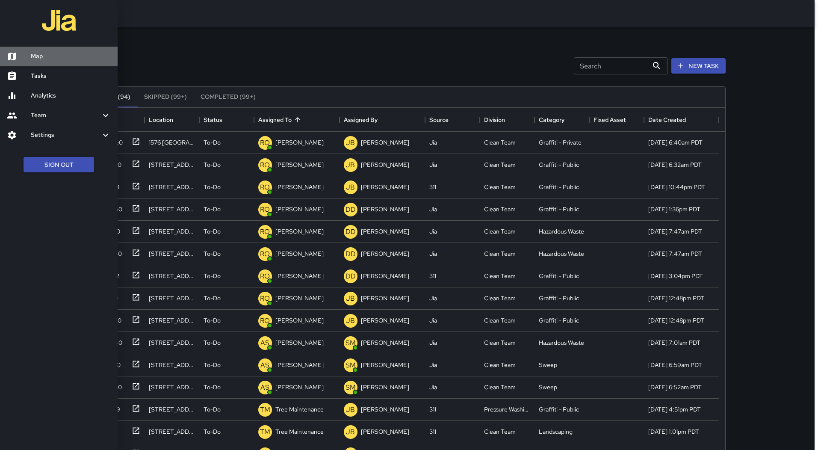
click at [25, 49] on link "Map" at bounding box center [59, 57] width 118 height 20
